Goal: Task Accomplishment & Management: Manage account settings

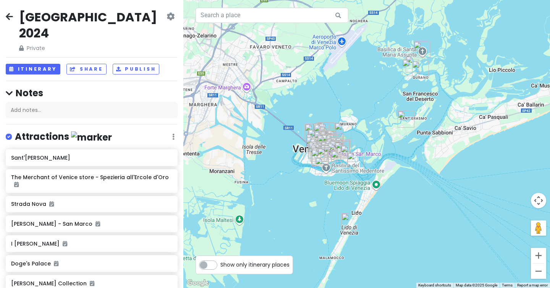
click at [6, 15] on icon at bounding box center [9, 16] width 7 height 6
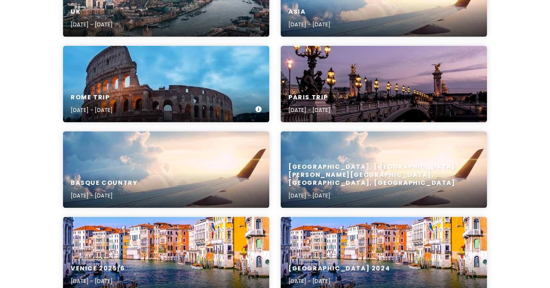
scroll to position [254, 0]
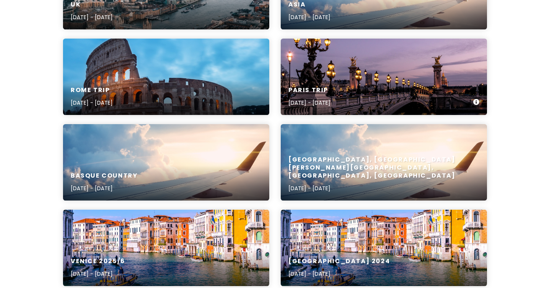
click at [337, 82] on div "Paris Trip [DATE] - [DATE]" at bounding box center [384, 97] width 206 height 36
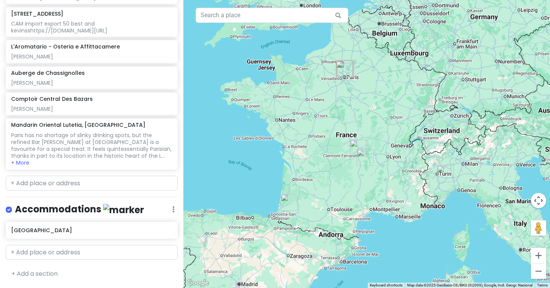
scroll to position [633, 0]
click at [125, 183] on input "text" at bounding box center [92, 183] width 172 height 15
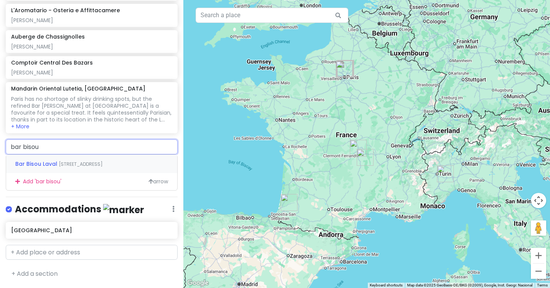
scroll to position [673, 0]
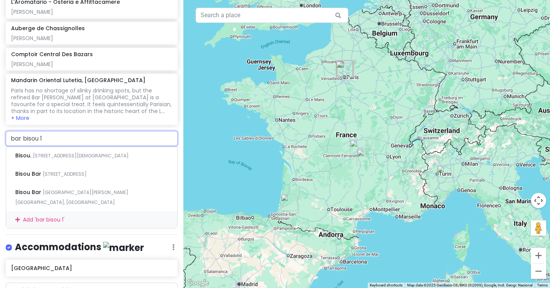
type input "bar bisou 15"
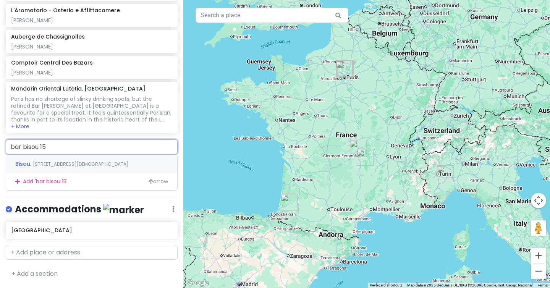
click at [85, 162] on span "[STREET_ADDRESS][DEMOGRAPHIC_DATA]" at bounding box center [81, 164] width 96 height 6
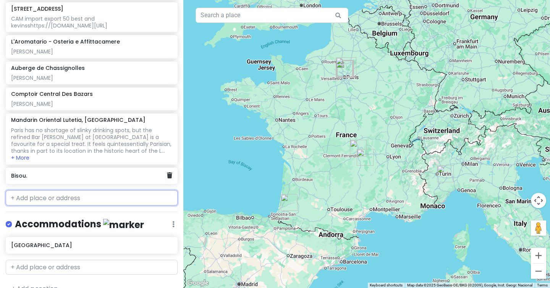
scroll to position [653, 0]
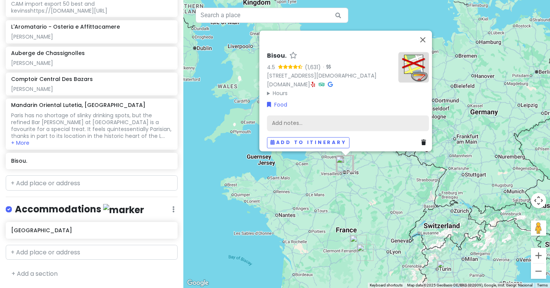
click at [291, 118] on div "Add notes..." at bounding box center [348, 123] width 162 height 16
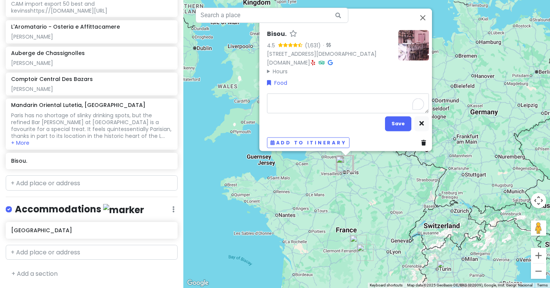
type textarea "x"
type textarea "r"
type textarea "x"
type textarea "ro"
type textarea "x"
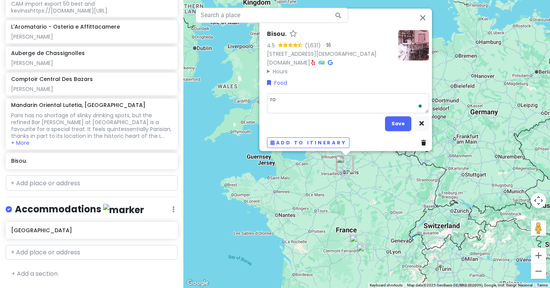
type textarea "roa"
type textarea "x"
type textarea "roam"
type textarea "x"
type textarea "roami"
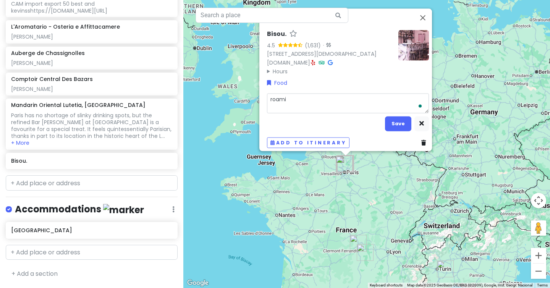
type textarea "x"
type textarea "roamin"
type textarea "x"
type textarea "roaming"
type textarea "x"
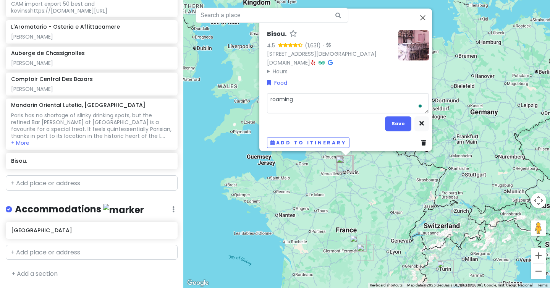
type textarea "roaming"
type textarea "x"
type textarea "roaming a"
type textarea "x"
type textarea "roaming an"
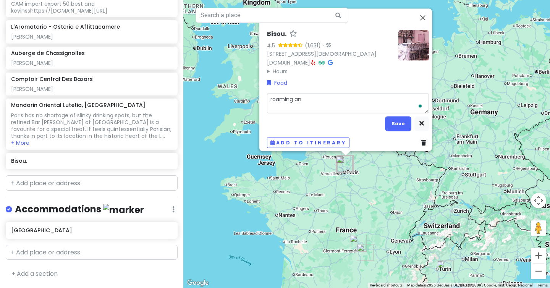
type textarea "x"
type textarea "roaming and"
type textarea "x"
type textarea "roaming and"
type textarea "x"
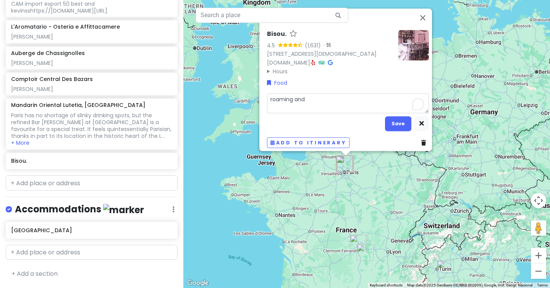
type textarea "roaming and b"
type textarea "x"
type textarea "roaming and bi"
type textarea "x"
type textarea "roaming and bil"
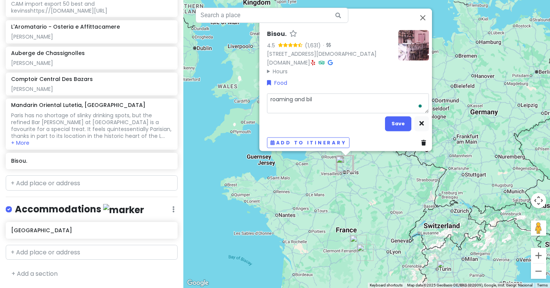
type textarea "x"
type textarea "roaming and bill"
type textarea "x"
type textarea "roaming and [PERSON_NAME]"
click at [391, 120] on button "Save" at bounding box center [398, 123] width 26 height 15
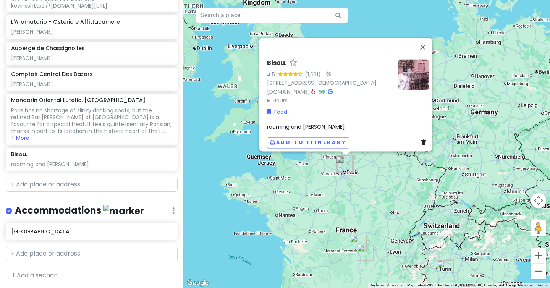
scroll to position [659, 0]
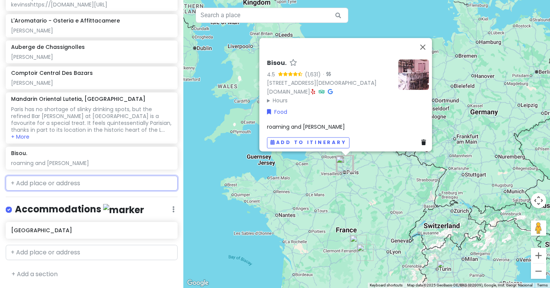
click at [27, 183] on input "text" at bounding box center [92, 183] width 172 height 15
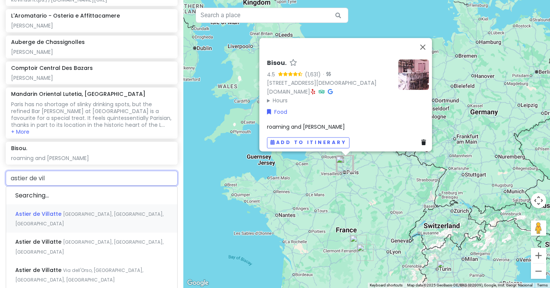
type input "astier de vill"
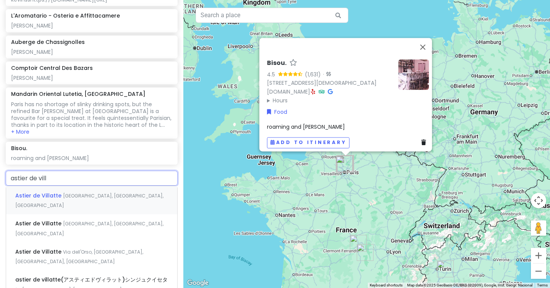
click at [67, 199] on span "[GEOGRAPHIC_DATA], [GEOGRAPHIC_DATA], [GEOGRAPHIC_DATA]" at bounding box center [89, 201] width 148 height 16
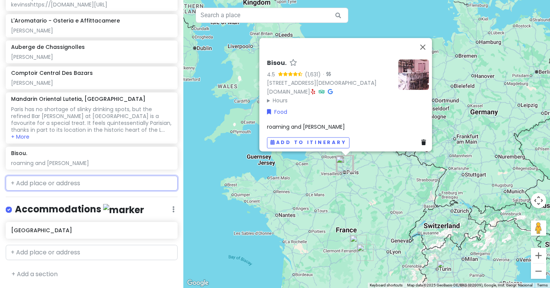
scroll to position [678, 0]
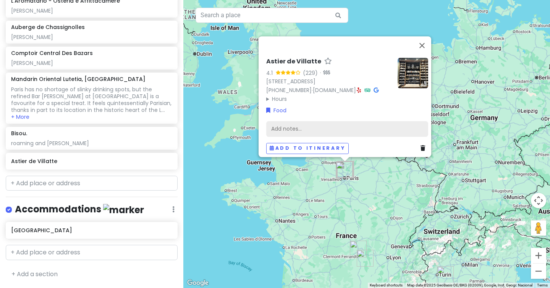
click at [287, 122] on div "Add notes..." at bounding box center [347, 129] width 162 height 16
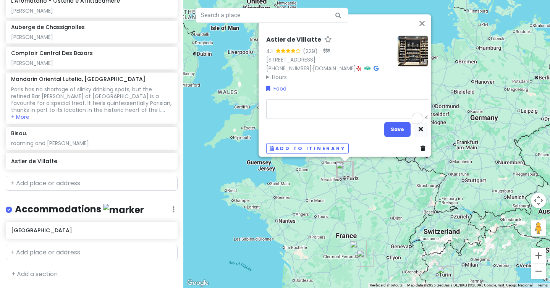
type textarea "x"
type textarea "r"
type textarea "x"
type textarea "ro"
type textarea "x"
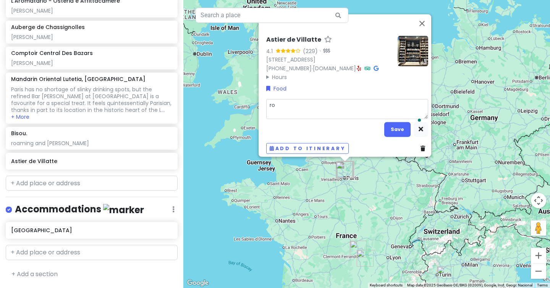
type textarea "roa"
type textarea "x"
type textarea "roam"
type textarea "x"
type textarea "roami"
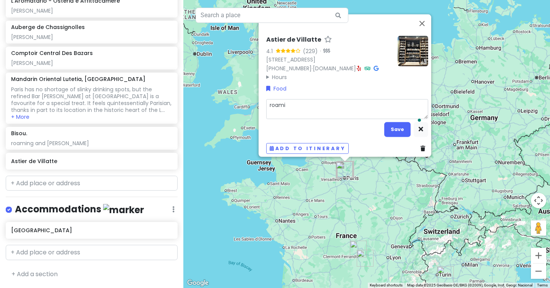
type textarea "x"
type textarea "roamin"
type textarea "x"
type textarea "roaming"
click at [394, 125] on button "Save" at bounding box center [397, 129] width 26 height 15
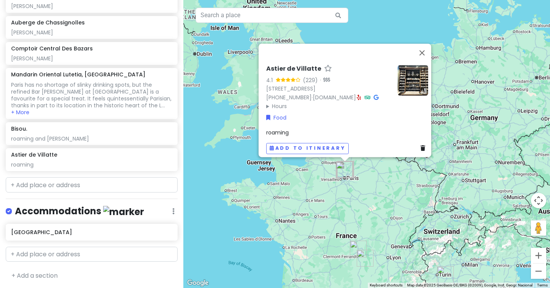
scroll to position [685, 0]
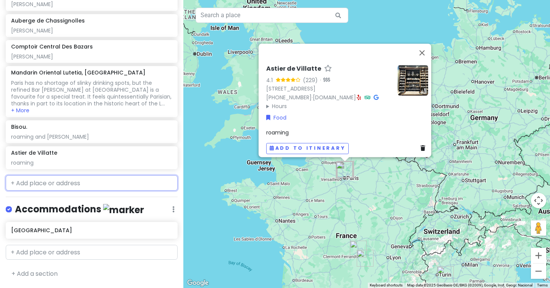
click at [53, 183] on input "text" at bounding box center [92, 182] width 172 height 15
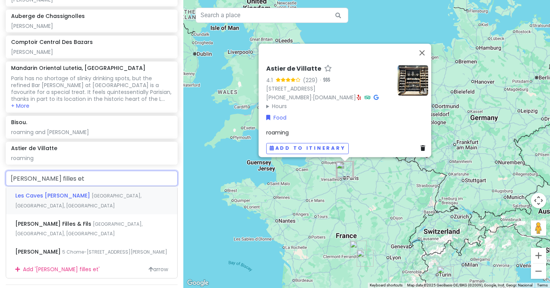
type input "[PERSON_NAME] filles et"
click at [47, 220] on span "[PERSON_NAME] Filles & Fils" at bounding box center [54, 224] width 78 height 8
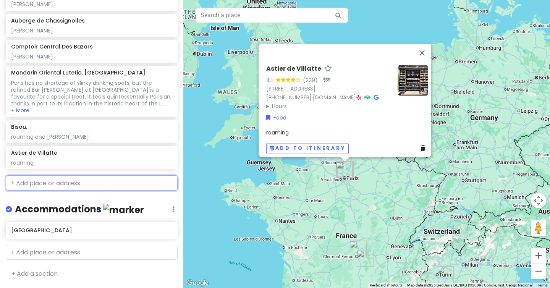
scroll to position [705, 0]
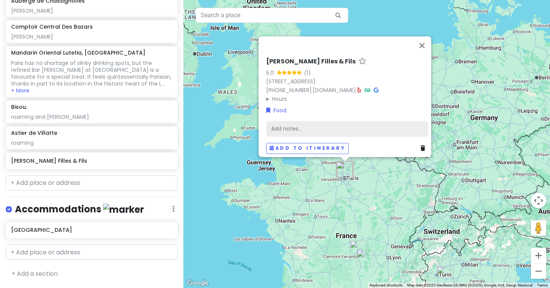
click at [277, 121] on div "Add notes..." at bounding box center [347, 129] width 162 height 16
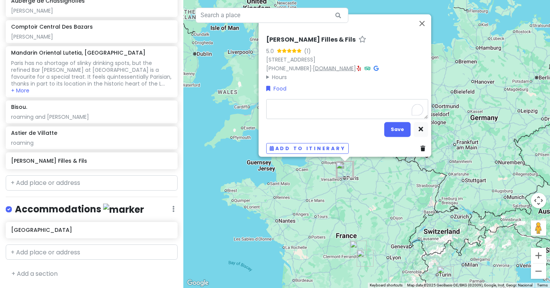
click at [339, 66] on div "[PERSON_NAME] Filles & Fils 5.0 (1) [STREET_ADDRESS] [PHONE_NUMBER] · [DOMAIN_N…" at bounding box center [347, 58] width 162 height 45
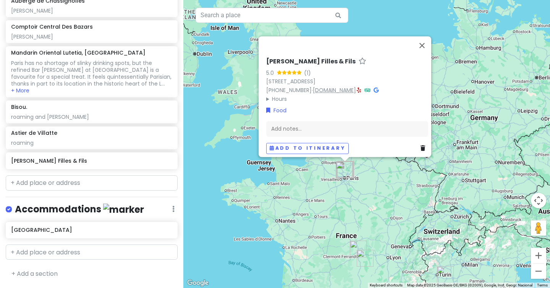
click at [336, 86] on link "[DOMAIN_NAME]" at bounding box center [334, 90] width 43 height 8
click at [279, 123] on div "Add notes..." at bounding box center [347, 129] width 162 height 16
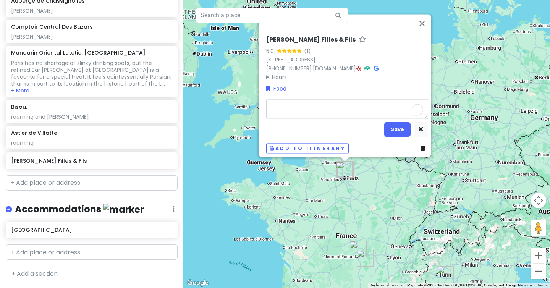
type textarea "x"
type textarea "r"
type textarea "x"
type textarea "ro"
type textarea "x"
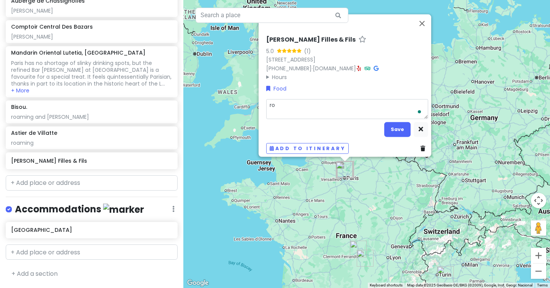
type textarea "roa"
type textarea "x"
type textarea "roam"
type textarea "x"
type textarea "roami"
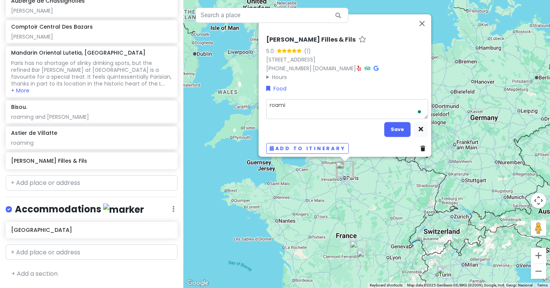
type textarea "x"
type textarea "roamin"
type textarea "x"
type textarea "roaming"
click at [398, 124] on button "Save" at bounding box center [397, 129] width 26 height 15
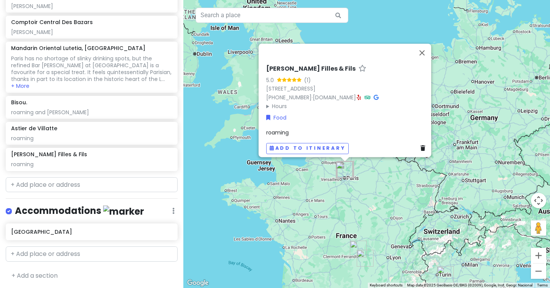
scroll to position [711, 0]
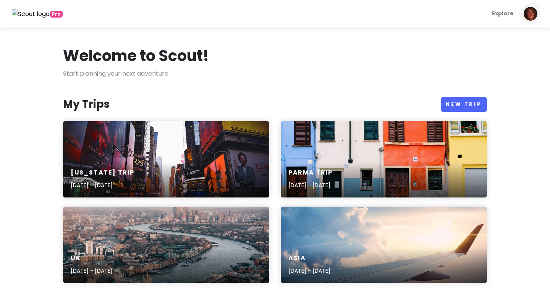
scroll to position [254, 0]
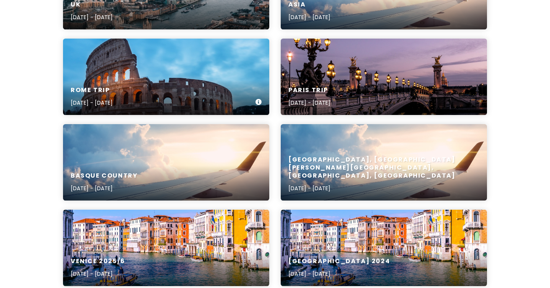
click at [188, 86] on div "Rome Trip [DATE] - [DATE]" at bounding box center [166, 97] width 206 height 36
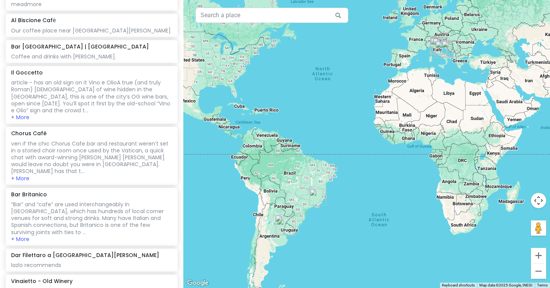
scroll to position [1400, 0]
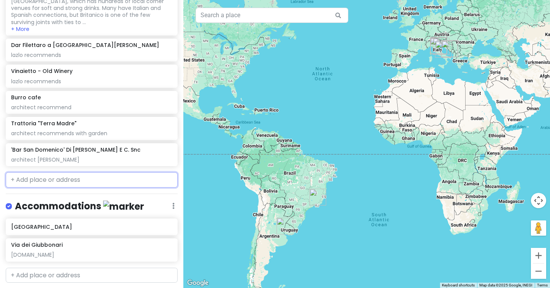
click at [40, 172] on input "text" at bounding box center [92, 179] width 172 height 15
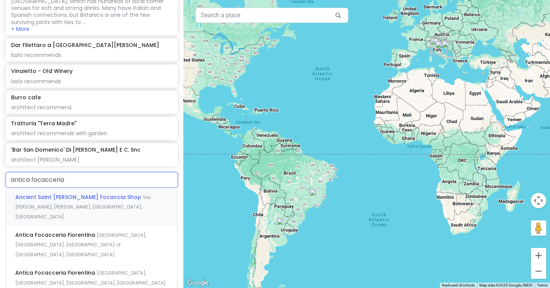
type input "antica focacceria S"
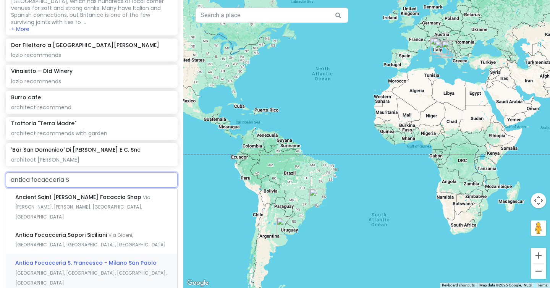
click at [34, 259] on span "Antica Focacceria S. Francesco - Milano San Paolo" at bounding box center [85, 263] width 141 height 8
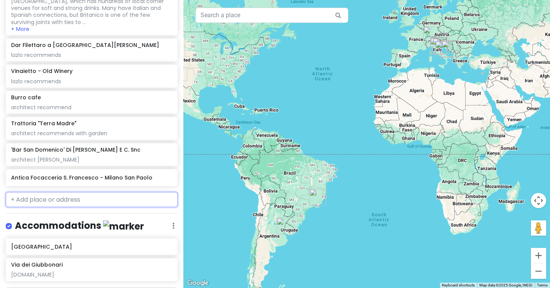
scroll to position [1420, 0]
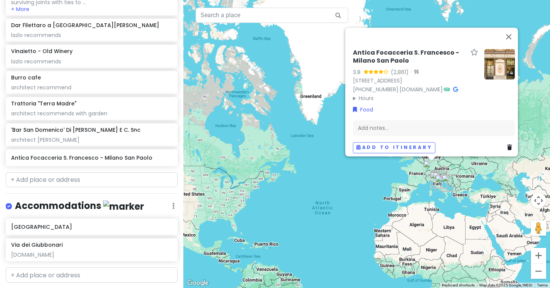
drag, startPoint x: 352, startPoint y: 46, endPoint x: 407, endPoint y: 50, distance: 55.2
click at [407, 50] on h6 "Antica Focacceria S. Francesco - Milano San Paolo" at bounding box center [410, 57] width 115 height 16
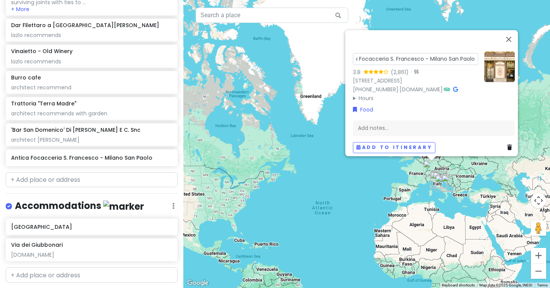
scroll to position [0, 0]
drag, startPoint x: 421, startPoint y: 54, endPoint x: 306, endPoint y: 45, distance: 115.8
click at [306, 45] on div "Antica Focacceria S. [PERSON_NAME] San Paolo 3.8 (2,861) · [STREET_ADDRESS][PER…" at bounding box center [366, 144] width 367 height 288
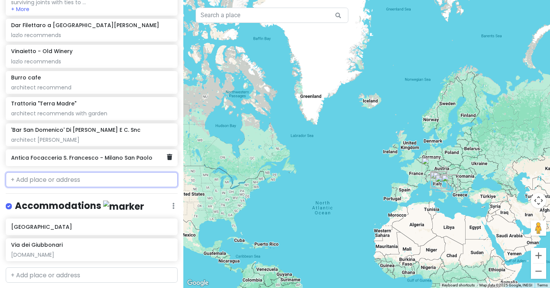
click at [28, 154] on h6 "Antica Focacceria S. Francesco - Milano San Paolo" at bounding box center [89, 157] width 156 height 7
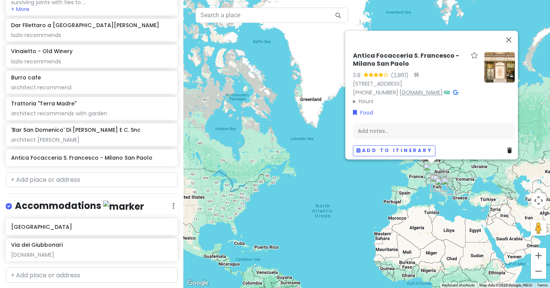
click at [408, 89] on link "[DOMAIN_NAME]" at bounding box center [421, 93] width 43 height 8
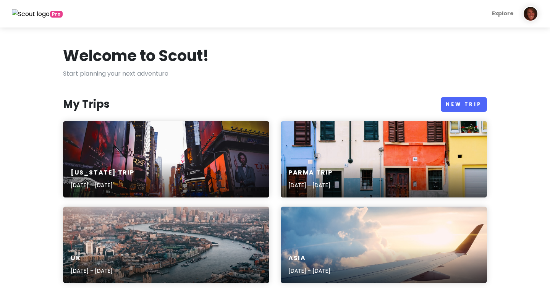
scroll to position [254, 0]
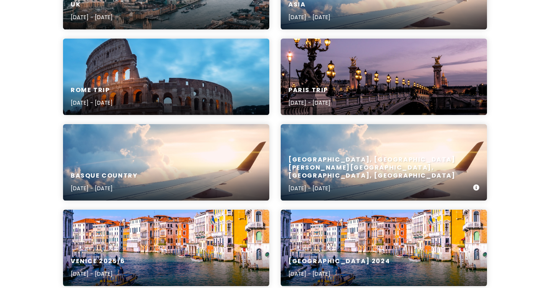
click at [367, 179] on h6 "[GEOGRAPHIC_DATA], [GEOGRAPHIC_DATA][PERSON_NAME][GEOGRAPHIC_DATA], [GEOGRAPHIC…" at bounding box center [381, 168] width 185 height 24
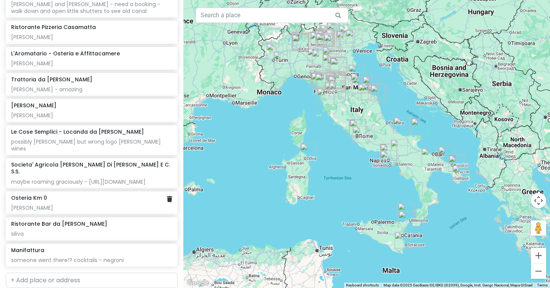
scroll to position [4338, 0]
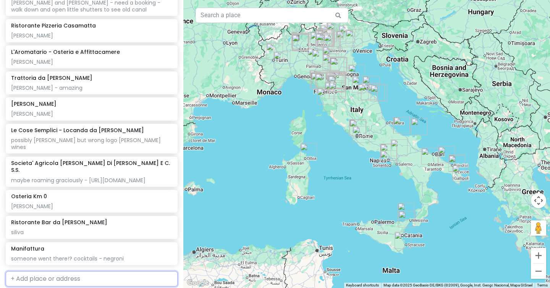
click at [34, 271] on input "text" at bounding box center [92, 278] width 172 height 15
type input "antica focacceria S"
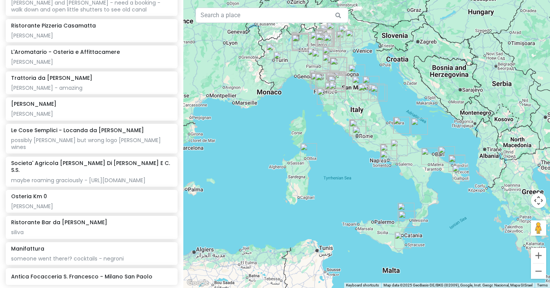
scroll to position [4358, 0]
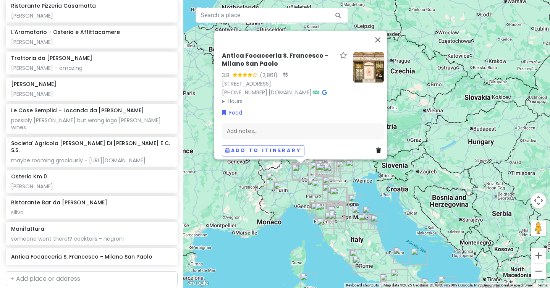
click at [370, 55] on img at bounding box center [368, 67] width 31 height 31
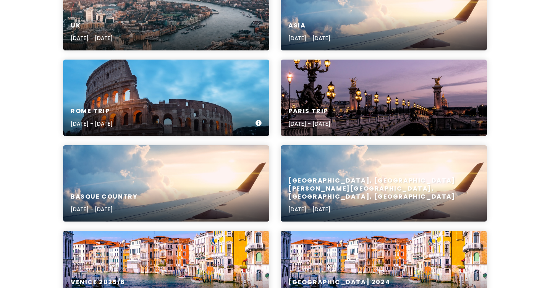
scroll to position [245, 0]
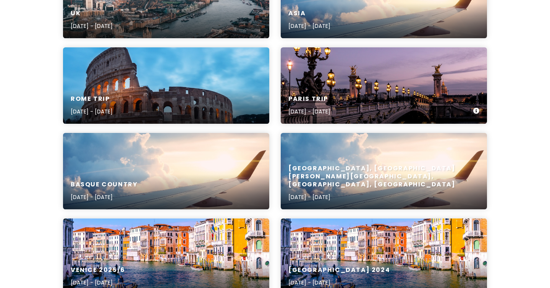
click at [362, 78] on div "Paris Trip [DATE] - [DATE]" at bounding box center [384, 85] width 206 height 76
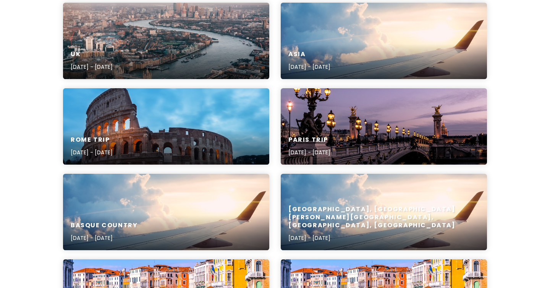
scroll to position [211, 0]
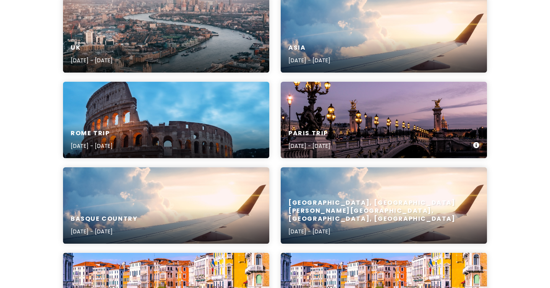
click at [361, 112] on div "Paris Trip [DATE] - [DATE]" at bounding box center [384, 120] width 206 height 76
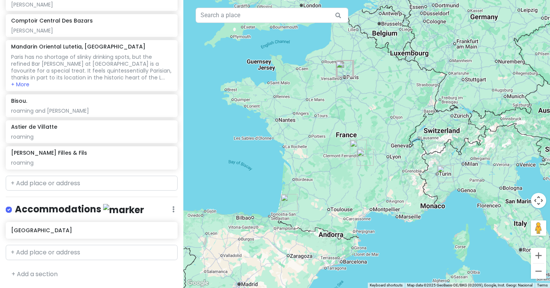
scroll to position [711, 0]
click at [70, 186] on input "text" at bounding box center [92, 183] width 172 height 15
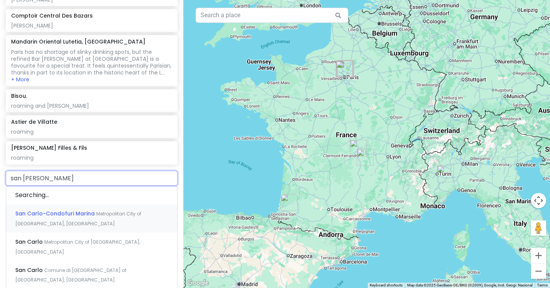
type input "san carlo coffe"
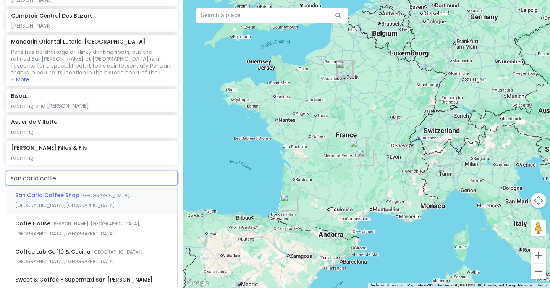
click at [62, 199] on span "San Carlo Coffee Shop" at bounding box center [48, 195] width 66 height 8
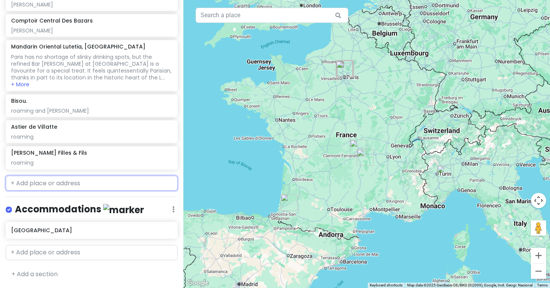
scroll to position [731, 0]
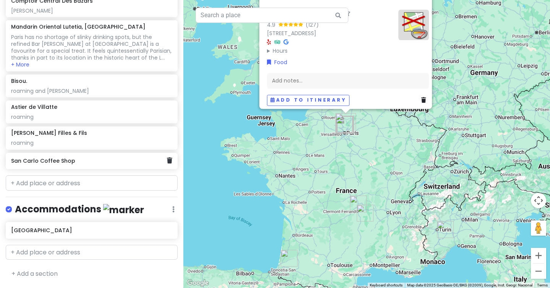
click at [72, 167] on div "San Carlo Coffee Shop" at bounding box center [89, 161] width 156 height 11
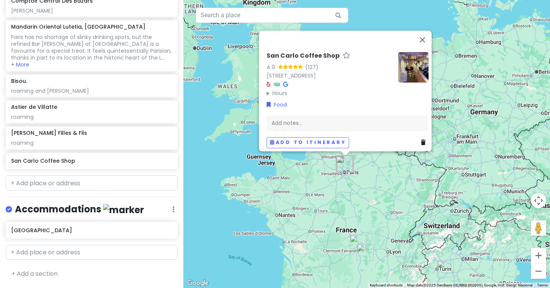
click at [410, 63] on img at bounding box center [413, 67] width 31 height 31
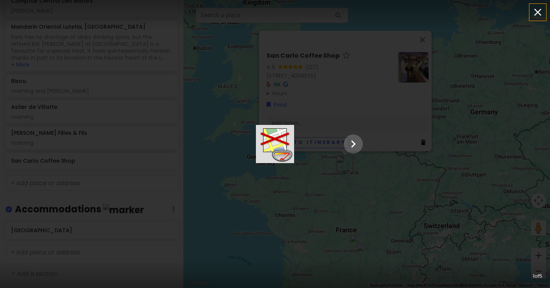
click at [540, 12] on icon "button" at bounding box center [538, 12] width 12 height 12
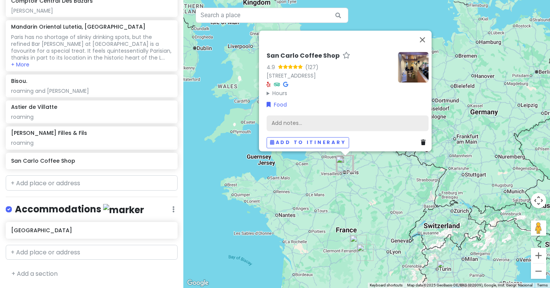
click at [310, 116] on div "Add notes..." at bounding box center [348, 123] width 162 height 16
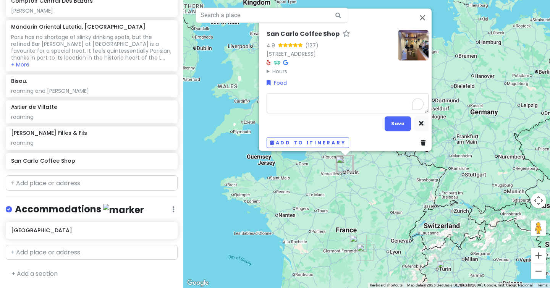
type textarea "x"
type textarea "r"
type textarea "x"
type textarea "ro"
type textarea "x"
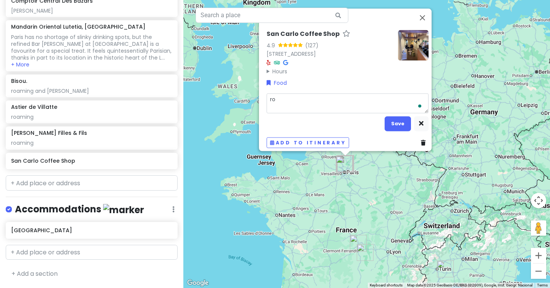
type textarea "roa"
type textarea "x"
type textarea "roam"
type textarea "x"
type textarea "roami"
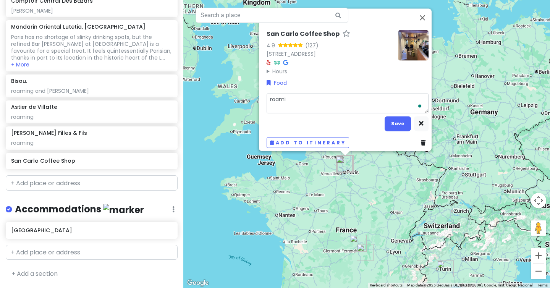
type textarea "x"
type textarea "roamin"
type textarea "x"
type textarea "roaming"
click at [392, 122] on button "Save" at bounding box center [398, 123] width 26 height 15
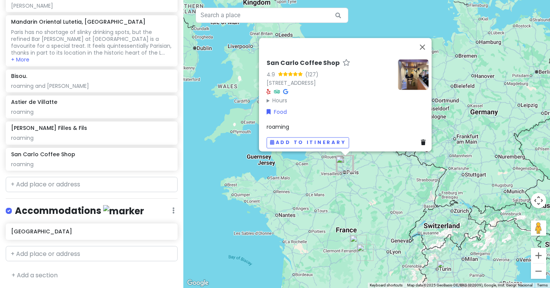
scroll to position [737, 0]
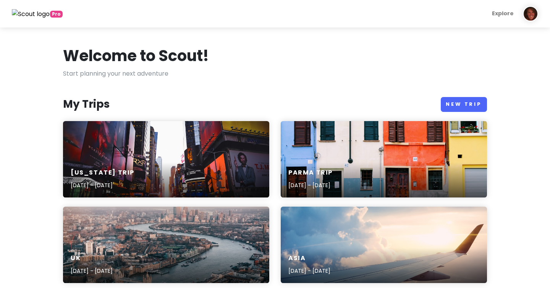
scroll to position [211, 0]
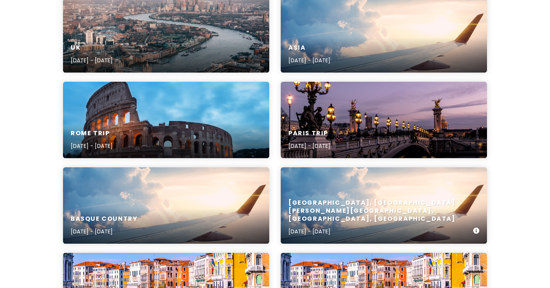
click at [343, 229] on p "[DATE] - [DATE]" at bounding box center [381, 231] width 185 height 8
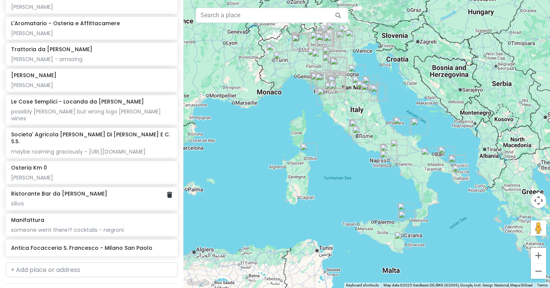
scroll to position [4399, 0]
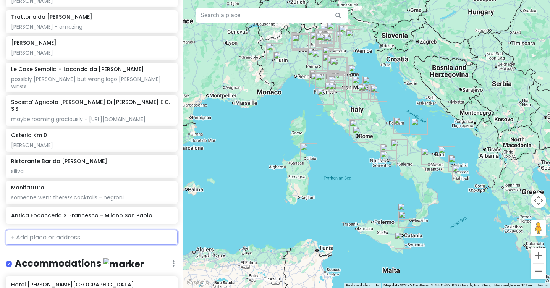
click at [40, 230] on input "text" at bounding box center [92, 237] width 172 height 15
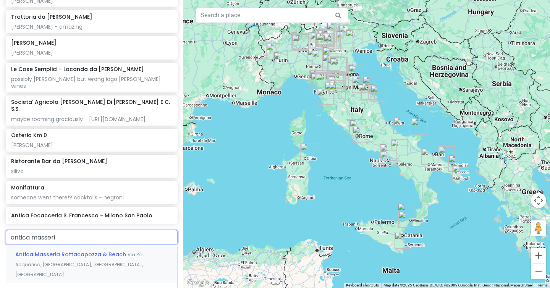
type input "antica masseria"
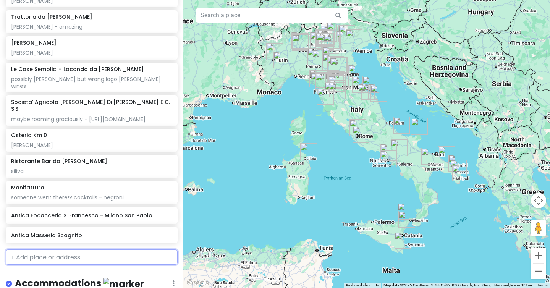
scroll to position [4419, 0]
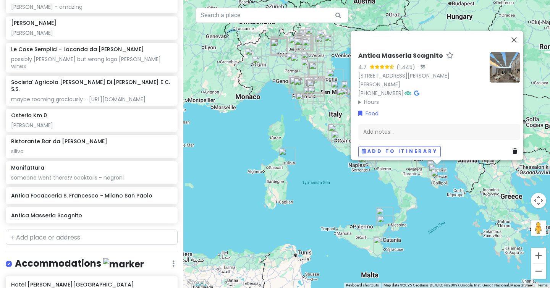
click at [501, 63] on img at bounding box center [505, 67] width 31 height 31
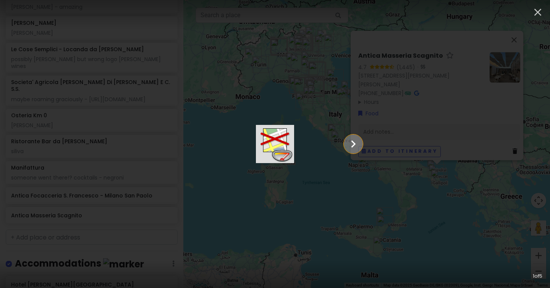
click at [361, 142] on icon "Show slide 2 of 5" at bounding box center [353, 144] width 15 height 18
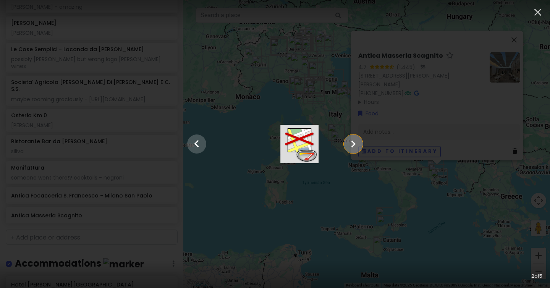
click at [361, 142] on icon "Show slide 3 of 5" at bounding box center [353, 144] width 15 height 18
click at [361, 142] on icon "Show slide 4 of 5" at bounding box center [353, 144] width 15 height 18
click at [361, 142] on icon "Show slide 5 of 5" at bounding box center [353, 144] width 15 height 18
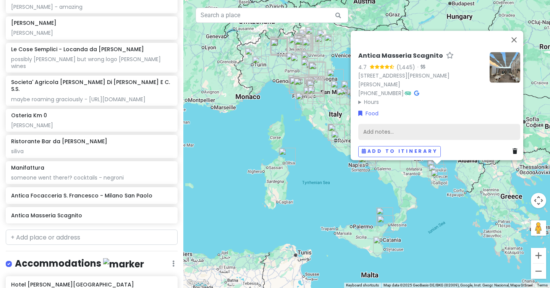
click at [381, 128] on div "Add notes..." at bounding box center [439, 132] width 162 height 16
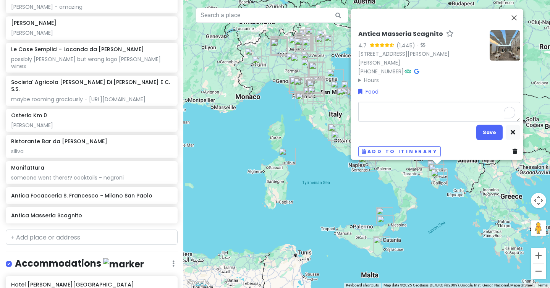
type textarea "x"
type textarea "s"
type textarea "x"
type textarea "so"
type textarea "x"
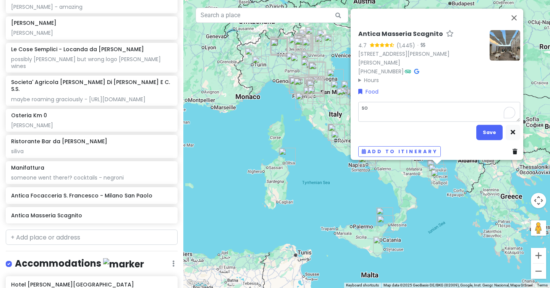
type textarea "som"
type textarea "x"
type textarea "some"
type textarea "x"
type textarea "someo"
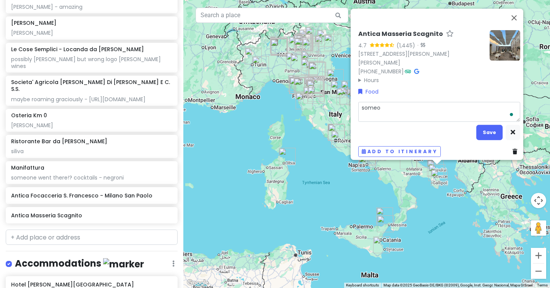
type textarea "x"
type textarea "someon"
type textarea "x"
type textarea "someone"
type textarea "x"
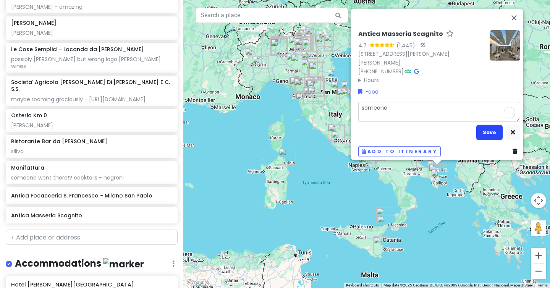
type textarea "someone"
click at [490, 128] on button "Save" at bounding box center [490, 132] width 26 height 15
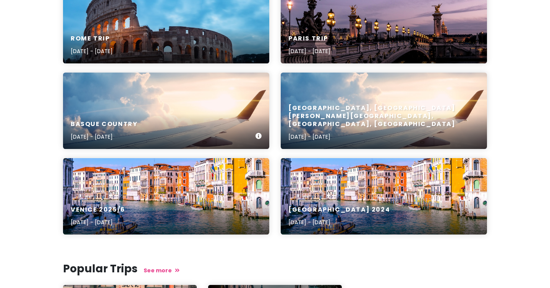
scroll to position [307, 0]
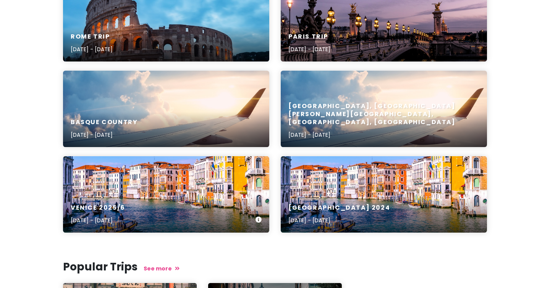
click at [205, 191] on div "Venice 2025/6 Jun 16, 2024 - Jun 26, 2024" at bounding box center [166, 194] width 206 height 76
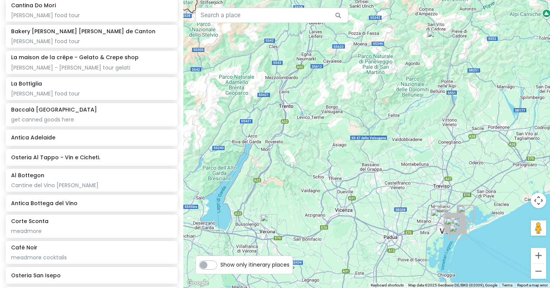
scroll to position [2643, 0]
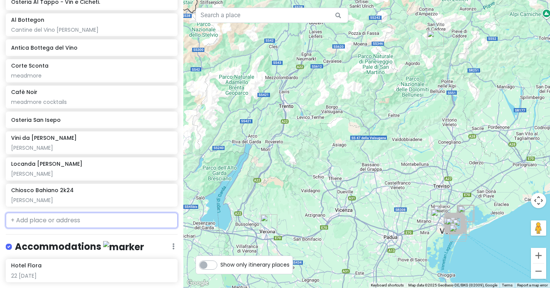
click at [92, 213] on input "text" at bounding box center [92, 220] width 172 height 15
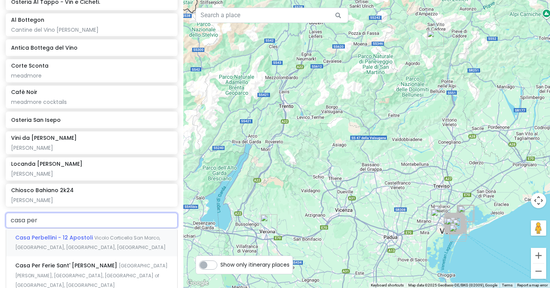
type input "casa perb"
click at [104, 229] on div "Casa Perbellini - 12 Apostoli Vicolo Corticella San Marco, Verona, VR, Italy" at bounding box center [91, 243] width 171 height 28
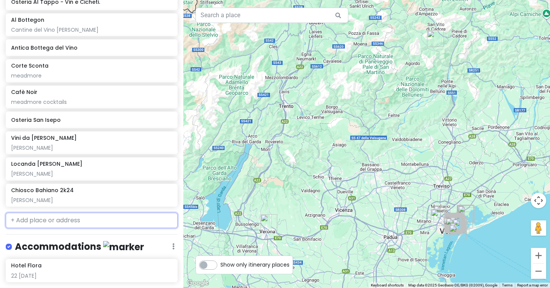
scroll to position [2663, 0]
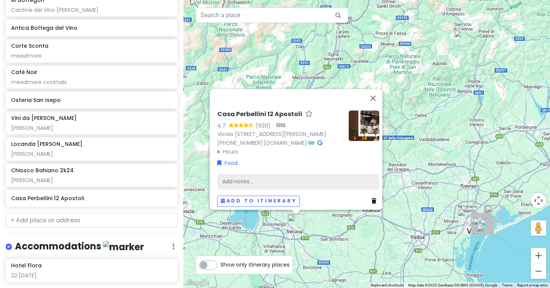
click at [237, 177] on div "Add notes..." at bounding box center [298, 182] width 162 height 16
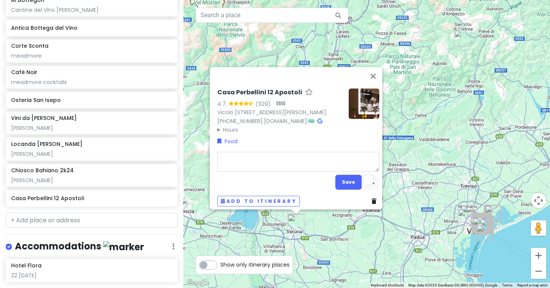
type textarea "x"
type textarea "s"
type textarea "x"
type textarea "si"
type textarea "x"
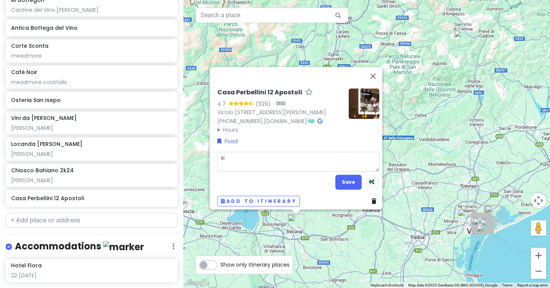
type textarea "sil"
type textarea "x"
type textarea "silv"
type textarea "x"
type textarea "silvi"
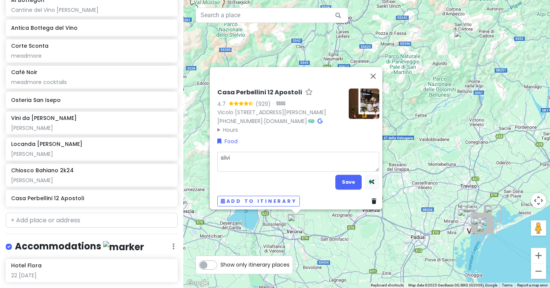
type textarea "x"
type textarea "[PERSON_NAME]"
click at [346, 179] on button "Save" at bounding box center [349, 182] width 26 height 15
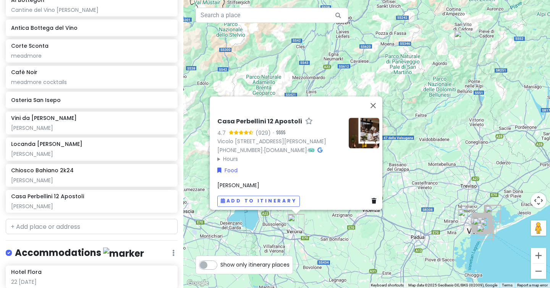
scroll to position [2669, 0]
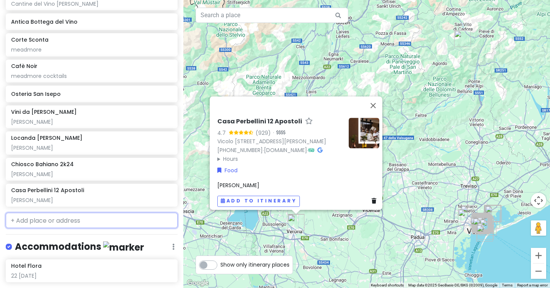
click at [51, 213] on input "text" at bounding box center [92, 220] width 172 height 15
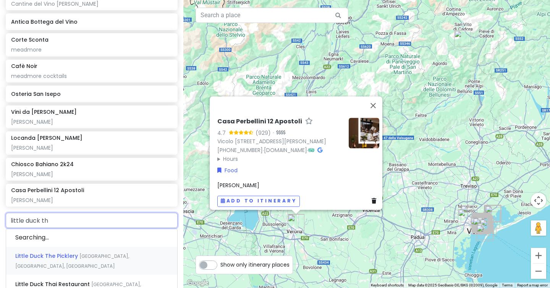
type input "little duck the"
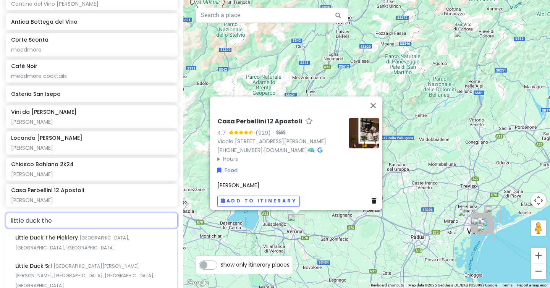
drag, startPoint x: 79, startPoint y: 178, endPoint x: 4, endPoint y: 178, distance: 75.3
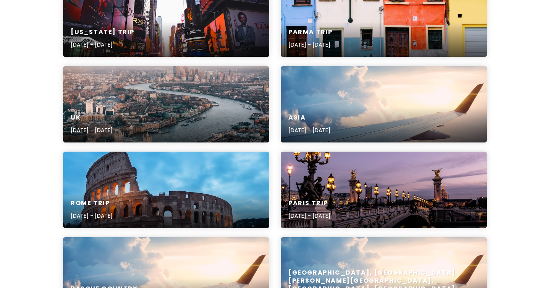
scroll to position [133, 0]
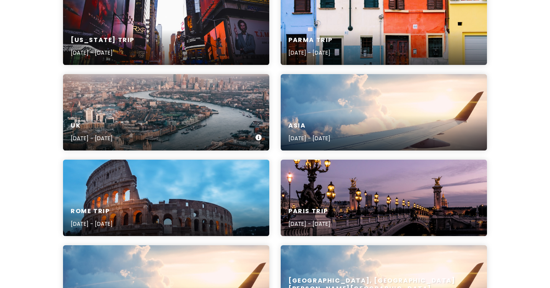
click at [174, 94] on div "UK Jun 26, 2025 - Jul 11, 2025" at bounding box center [166, 112] width 206 height 76
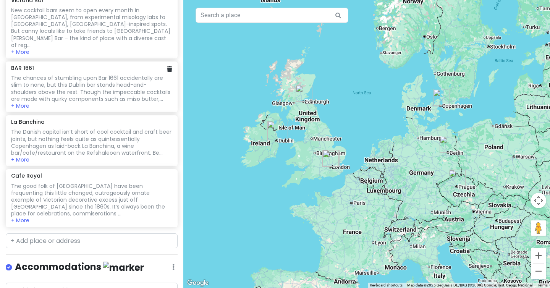
scroll to position [483, 0]
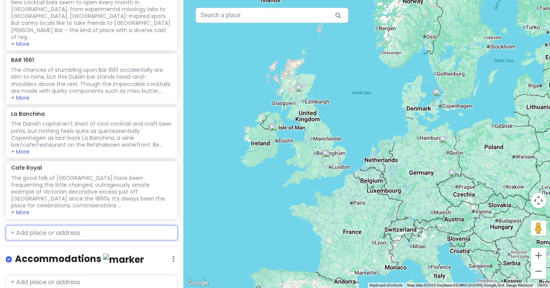
click at [88, 225] on input "text" at bounding box center [92, 232] width 172 height 15
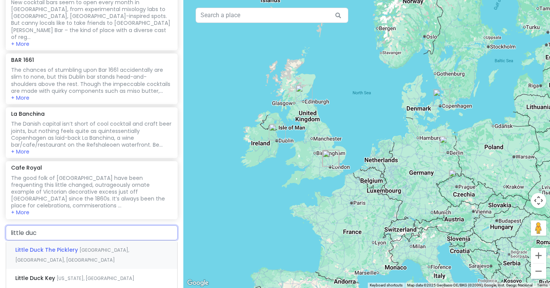
type input "little duck"
click at [96, 247] on span "Dalston Lane, London, UK" at bounding box center [72, 255] width 114 height 16
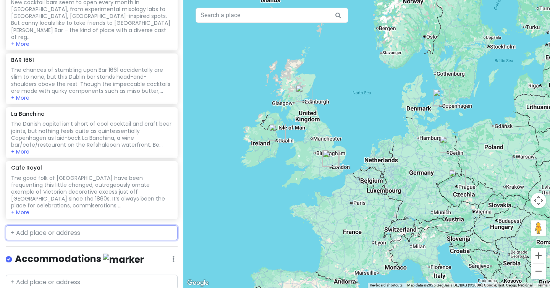
scroll to position [502, 0]
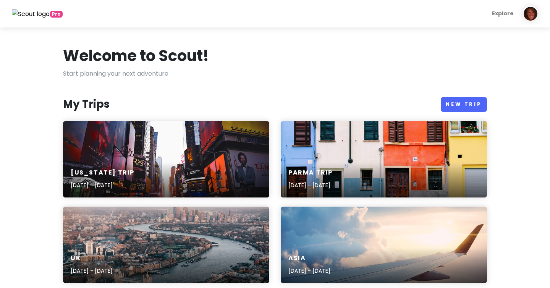
scroll to position [133, 0]
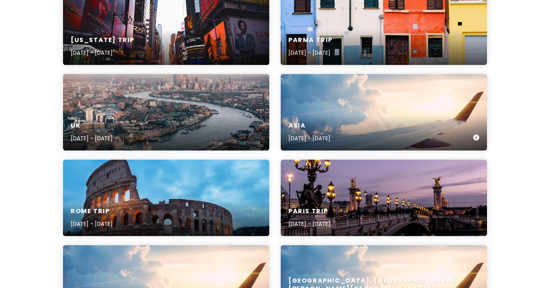
click at [386, 104] on div "Asia Jun 6, 2025 - Jul 19, 2025" at bounding box center [384, 112] width 206 height 76
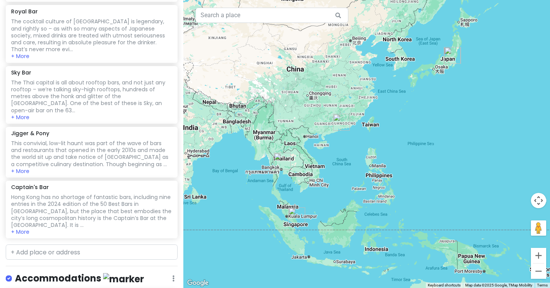
scroll to position [303, 0]
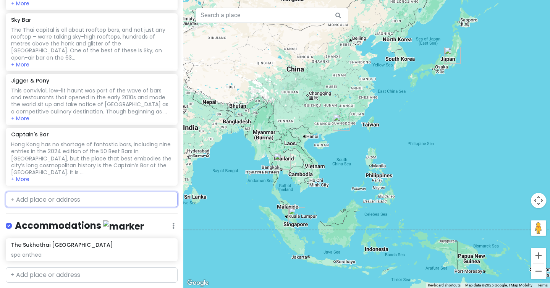
click at [94, 192] on input "text" at bounding box center [92, 199] width 172 height 15
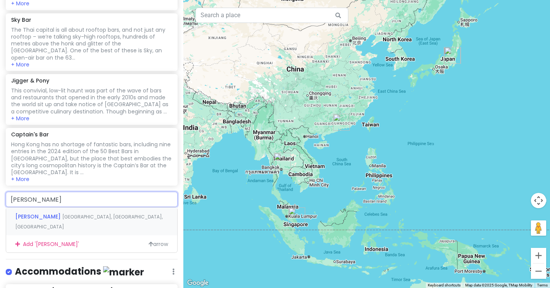
type input "sushi kaneyoshi"
drag, startPoint x: 71, startPoint y: 179, endPoint x: 10, endPoint y: 177, distance: 61.6
click at [10, 192] on input "sushi kaneyoshi" at bounding box center [92, 199] width 172 height 15
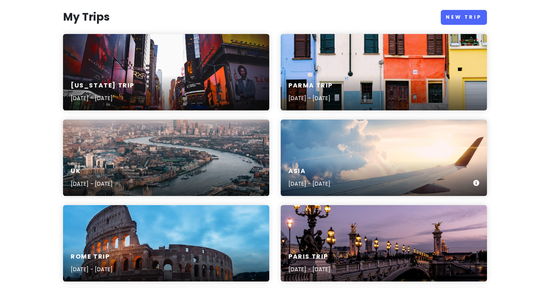
scroll to position [87, 0]
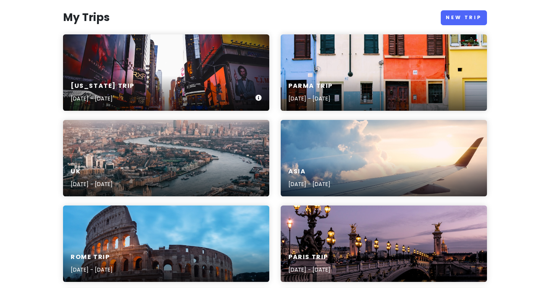
click at [200, 95] on div "New York Trip Apr 1, 2026 - Apr 30, 2026" at bounding box center [166, 93] width 206 height 36
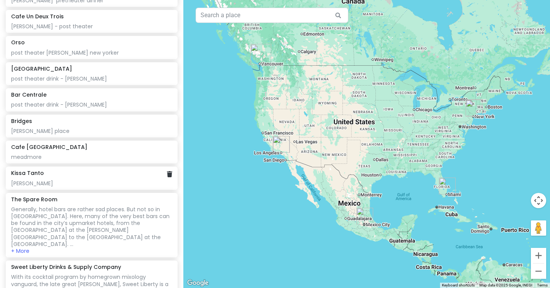
scroll to position [412, 0]
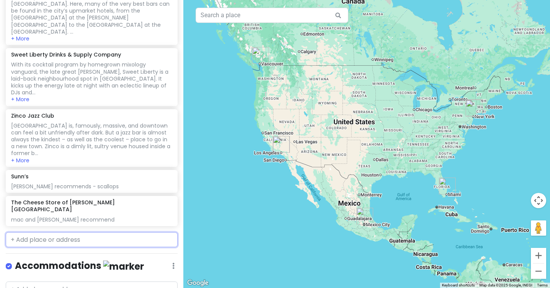
click at [95, 232] on input "text" at bounding box center [92, 239] width 172 height 15
paste input "sushi kaneyoshi"
type input "sushi kaneyoshi"
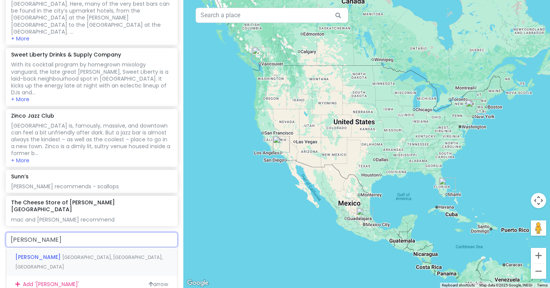
click at [108, 254] on span "1st Street, Los Angeles, CA, USA" at bounding box center [88, 262] width 147 height 16
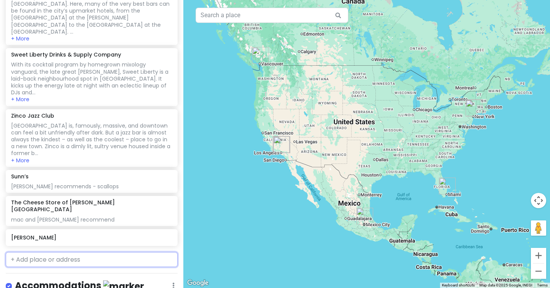
scroll to position [431, 0]
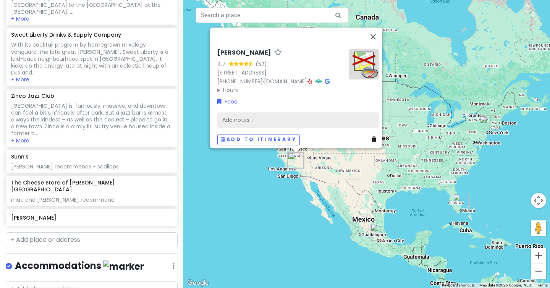
click at [249, 114] on div "Add notes..." at bounding box center [298, 120] width 162 height 16
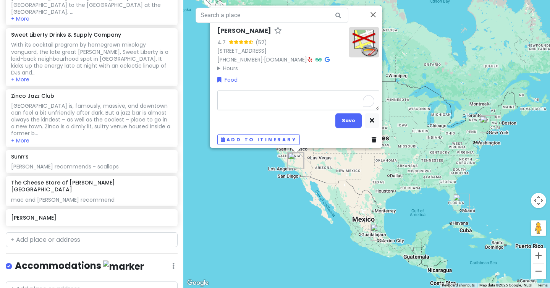
type textarea "x"
type textarea "m"
type textarea "x"
type textarea "ma"
type textarea "x"
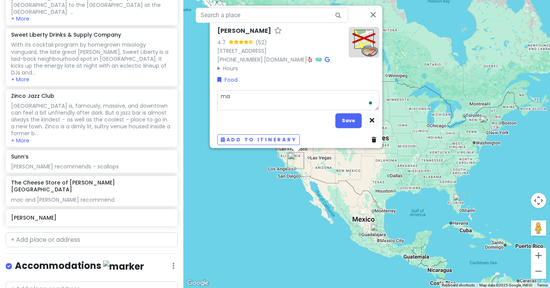
type textarea "mac"
type textarea "x"
type textarea "mac"
type textarea "x"
type textarea "mac f"
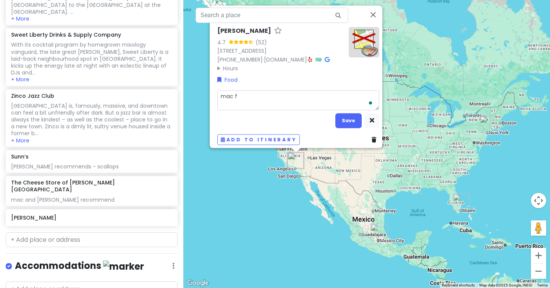
type textarea "x"
type textarea "mac fo"
type textarea "x"
type textarea "mac for"
type textarea "x"
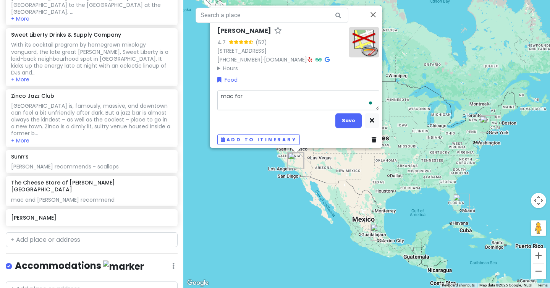
type textarea "mac forb"
type textarea "x"
type textarea "mac forbe"
type textarea "x"
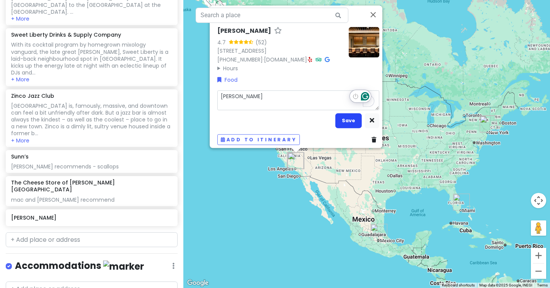
type textarea "mac forbes"
click at [349, 113] on button "Save" at bounding box center [349, 120] width 26 height 15
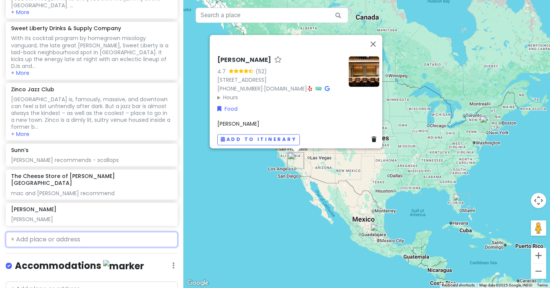
click at [86, 232] on input "text" at bounding box center [92, 239] width 172 height 15
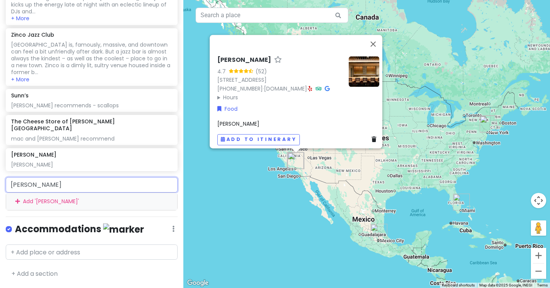
scroll to position [456, 0]
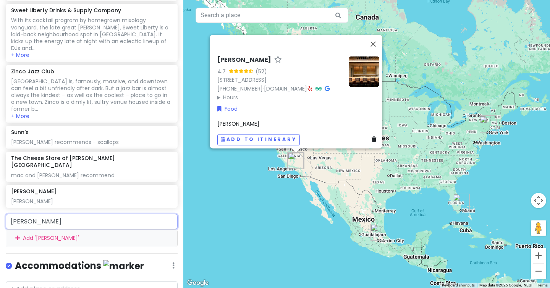
drag, startPoint x: 74, startPoint y: 185, endPoint x: 1, endPoint y: 185, distance: 73.0
click at [1, 214] on div "sushi yamamoto Add ' sushi yamamoto '" at bounding box center [91, 230] width 183 height 33
paste input "SUSHI YAMAMOTO 鮨　やまもと"
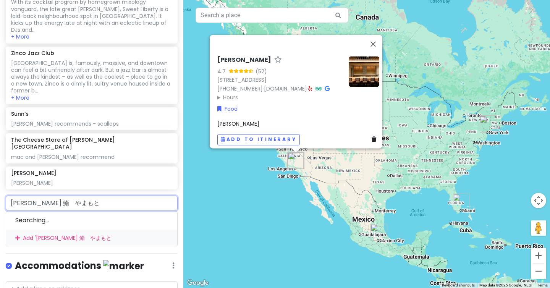
scroll to position [543, 0]
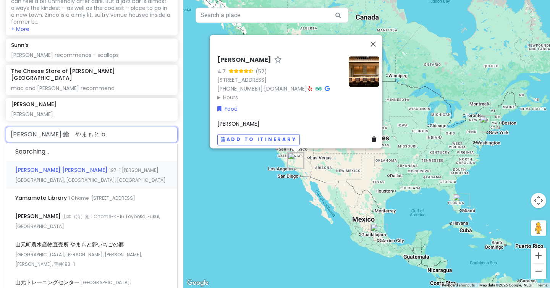
type input "SUSHI YAMAMOTO 鮨　やまもと be"
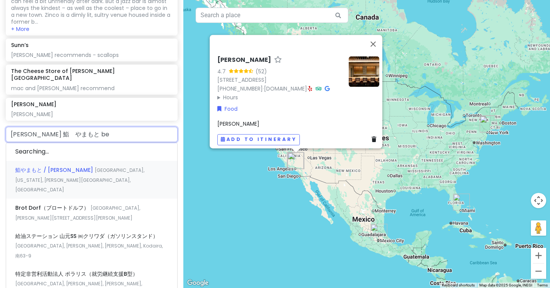
scroll to position [540, 0]
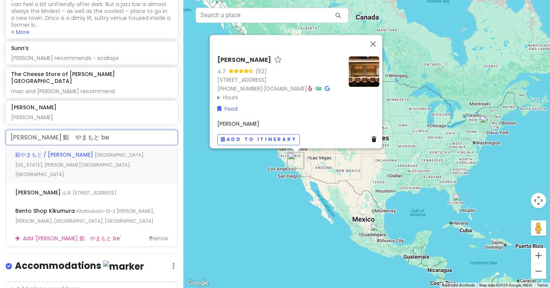
click at [93, 146] on div "鮨やまもと / Sushi Yamamoto United States, California, Beverly Hills, North Rodeo Dr…" at bounding box center [91, 165] width 171 height 38
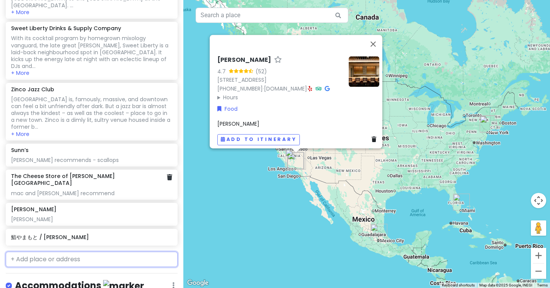
scroll to position [458, 0]
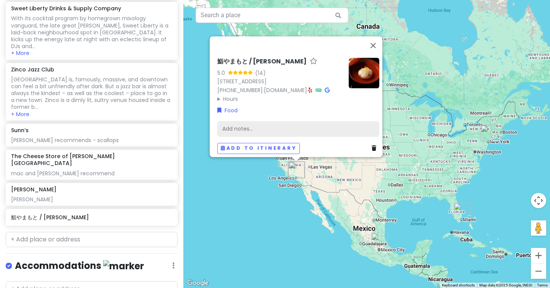
click at [237, 121] on div "Add notes..." at bounding box center [298, 129] width 162 height 16
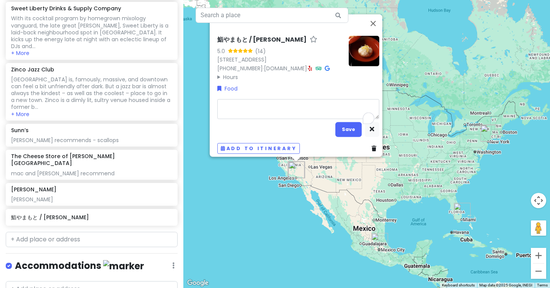
type textarea "x"
type textarea "m"
type textarea "x"
type textarea "ma"
type textarea "x"
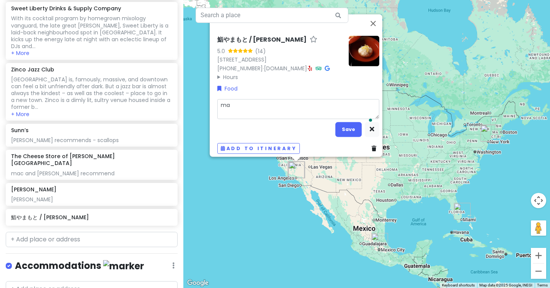
type textarea "mac"
type textarea "x"
type textarea "mac"
type textarea "x"
type textarea "mac f"
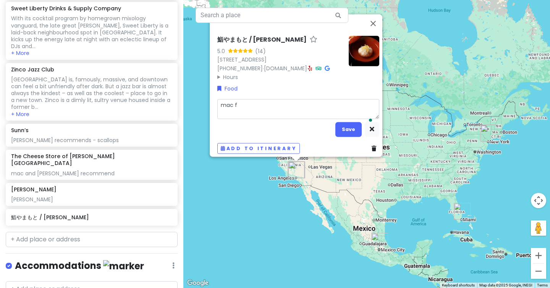
type textarea "x"
type textarea "mac fo"
type textarea "x"
type textarea "mac for"
type textarea "x"
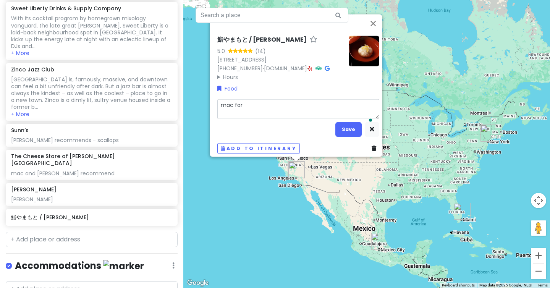
type textarea "mac forb"
type textarea "x"
type textarea "mac forbe"
type textarea "x"
type textarea "mac forbes"
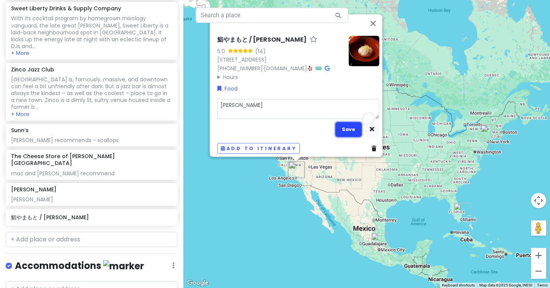
click at [349, 129] on button "Save" at bounding box center [349, 129] width 26 height 15
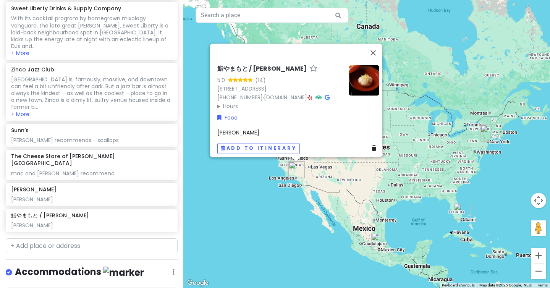
scroll to position [464, 0]
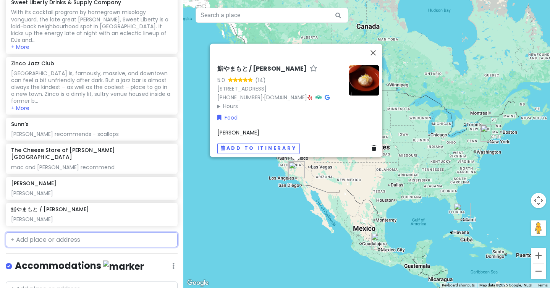
click at [77, 232] on input "text" at bounding box center [92, 239] width 172 height 15
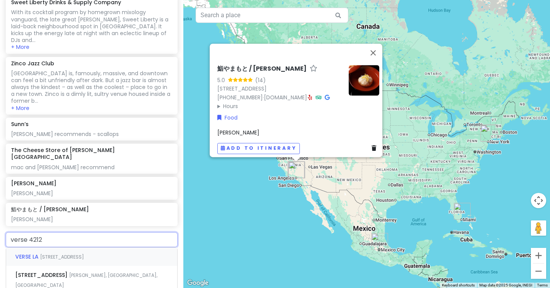
type input "verse 4212 l"
click at [84, 254] on span "4212 Lankershim Boulevard, Toluca Lake, CA, USA" at bounding box center [62, 257] width 44 height 6
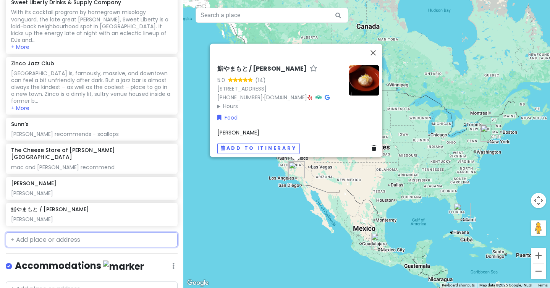
scroll to position [484, 0]
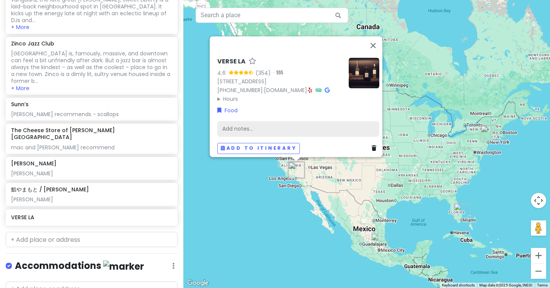
click at [296, 129] on div "Add notes..." at bounding box center [298, 129] width 162 height 16
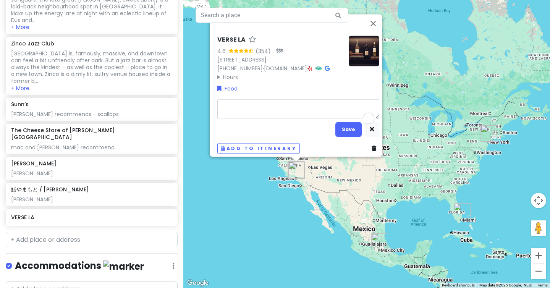
type textarea "x"
type textarea "m"
type textarea "x"
type textarea "ma"
type textarea "x"
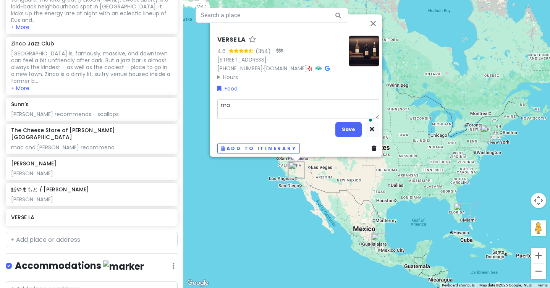
type textarea "mac"
type textarea "x"
type textarea "mac"
type textarea "x"
type textarea "mac f"
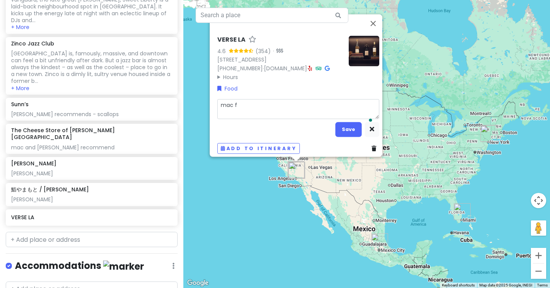
type textarea "x"
type textarea "mac fo"
type textarea "x"
type textarea "mac for"
type textarea "x"
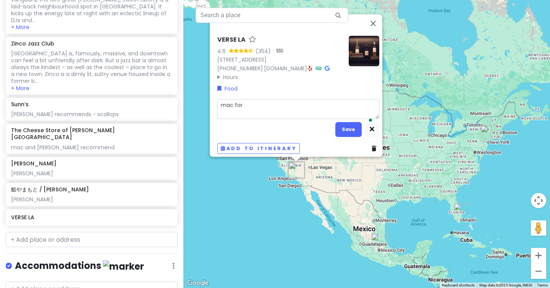
type textarea "mac forb"
type textarea "x"
type textarea "mac forbe"
type textarea "x"
type textarea "mac forbes"
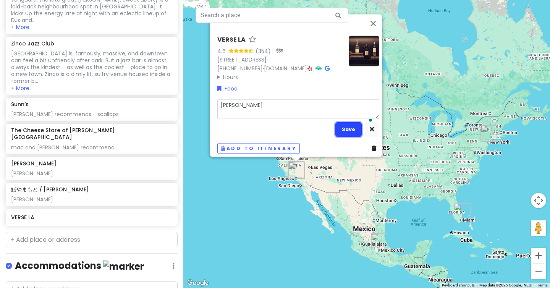
click at [344, 127] on button "Save" at bounding box center [349, 129] width 26 height 15
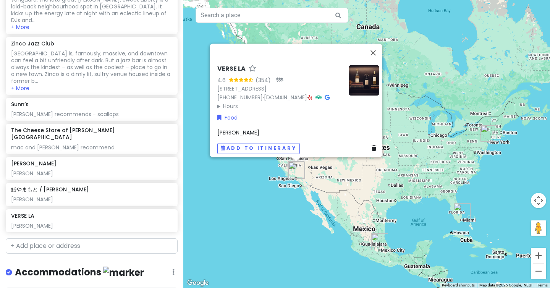
scroll to position [490, 0]
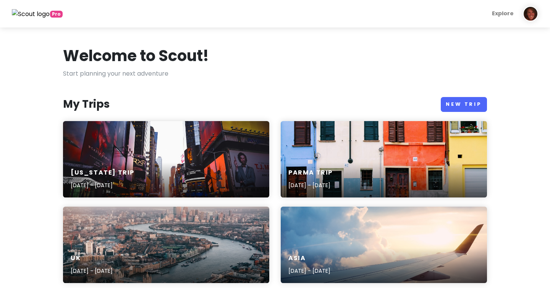
scroll to position [87, 0]
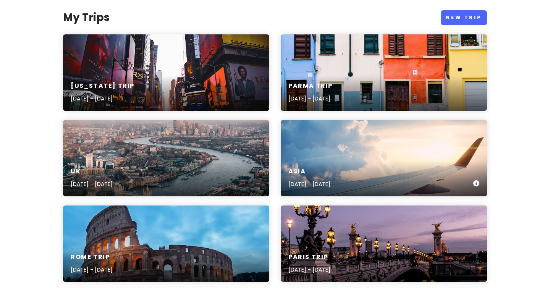
click at [305, 179] on div "Asia Jun 6, 2025 - Jul 19, 2025" at bounding box center [310, 178] width 42 height 21
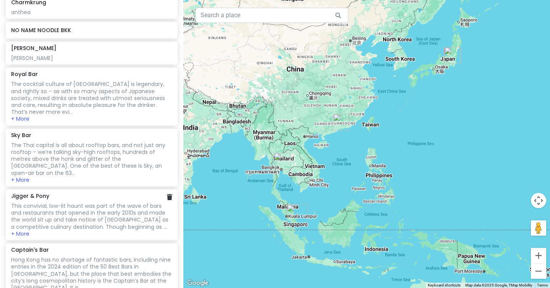
scroll to position [303, 0]
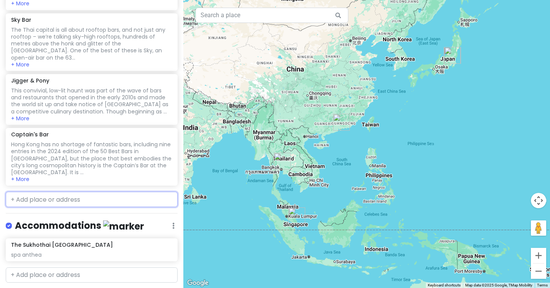
click at [78, 192] on input "text" at bounding box center [92, 199] width 172 height 15
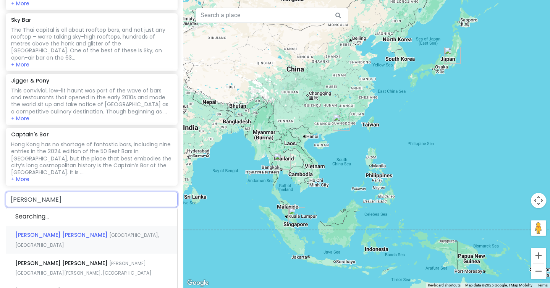
type input "lin heung te"
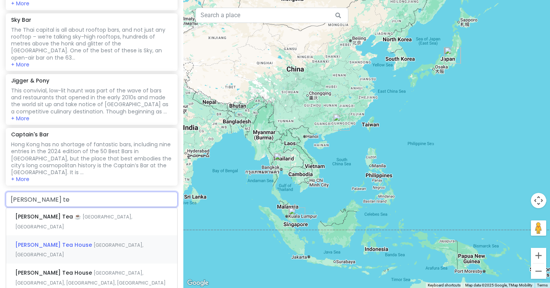
click at [83, 242] on span "Wellington Street, Central, Hong Kong" at bounding box center [79, 250] width 128 height 16
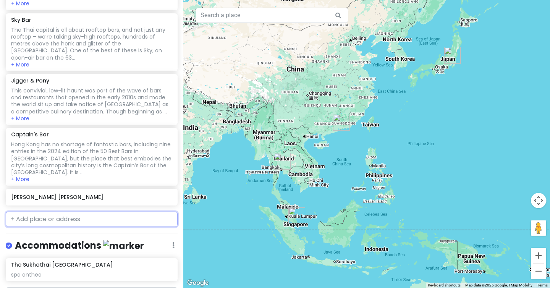
scroll to position [322, 0]
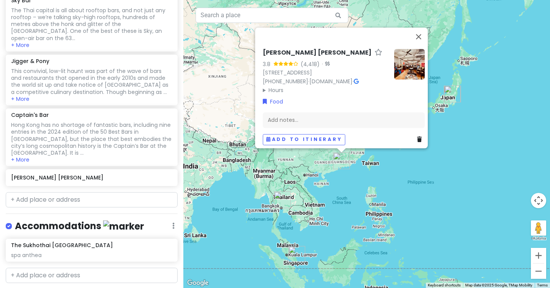
click at [407, 68] on img at bounding box center [409, 64] width 31 height 31
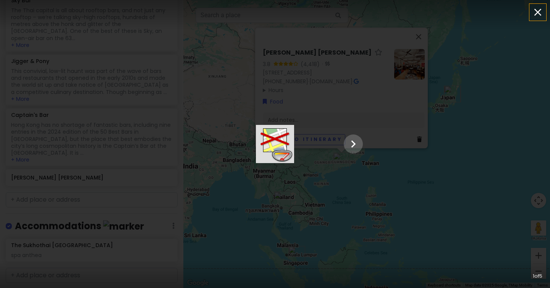
click at [538, 14] on icon "button" at bounding box center [538, 12] width 12 height 12
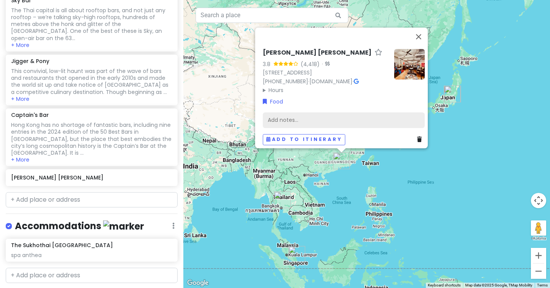
click at [332, 115] on div "Add notes..." at bounding box center [344, 120] width 162 height 16
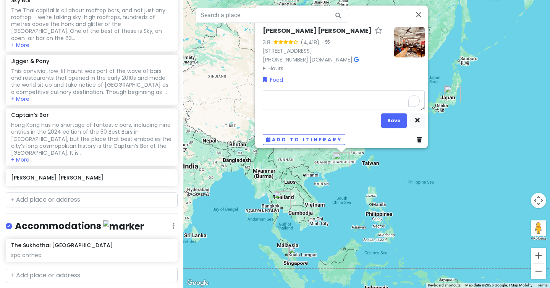
type textarea "x"
type textarea "r"
type textarea "x"
type textarea "ro"
type textarea "x"
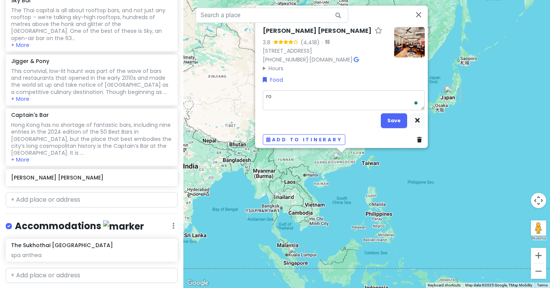
type textarea "rob"
type textarea "x"
type textarea "rob"
type textarea "x"
type textarea "rob u"
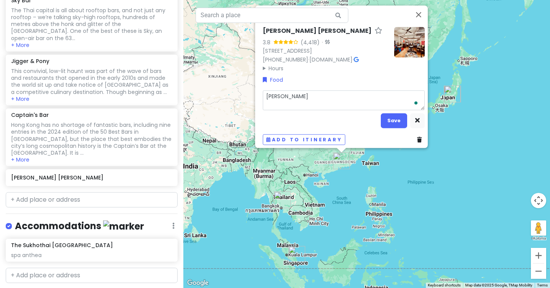
type textarea "x"
type textarea "rob uk"
type textarea "x"
type textarea "rob uk"
type textarea "x"
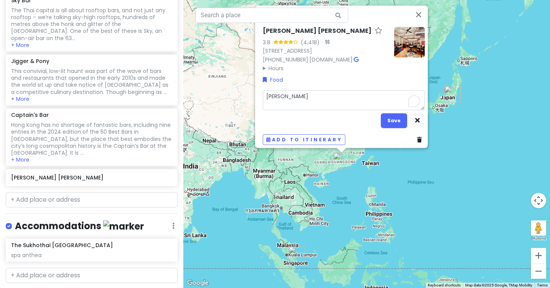
type textarea "rob uk /"
type textarea "x"
type textarea "rob uk /"
type textarea "x"
type textarea "rob uk / a"
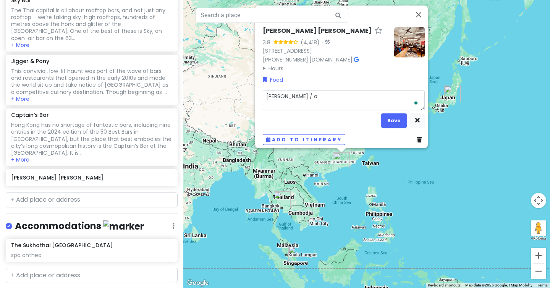
type textarea "x"
type textarea "rob uk / au"
type textarea "x"
type textarea "rob uk / aus"
type textarea "x"
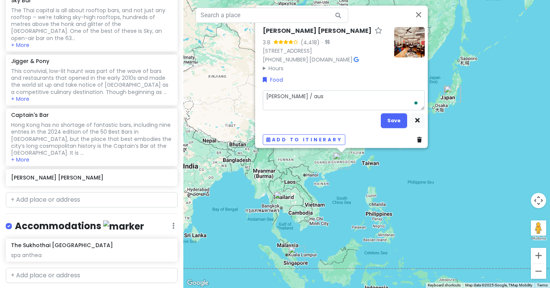
type textarea "rob uk / auss"
type textarea "x"
type textarea "rob uk / aussi"
type textarea "x"
type textarea "rob uk / aussie"
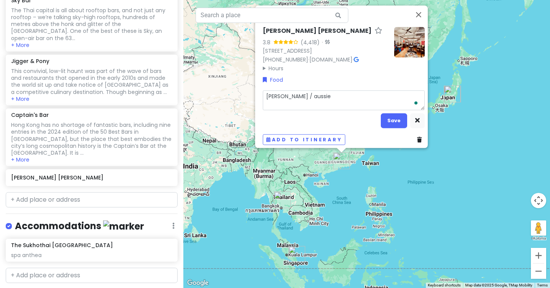
type textarea "x"
type textarea "rob uk / aussie"
type textarea "x"
type textarea "rob uk / aussie b"
type textarea "x"
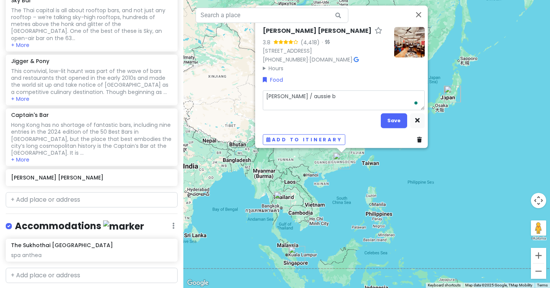
type textarea "rob uk / aussie ba"
type textarea "x"
type textarea "rob uk / aussie bar"
type textarea "x"
type textarea "rob uk / aussie barm"
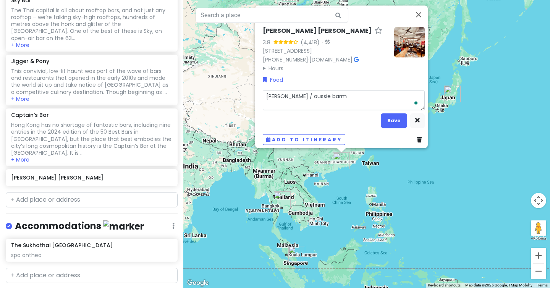
type textarea "x"
type textarea "rob uk / aussie barma"
type textarea "x"
type textarea "rob uk / aussie barman"
type textarea "x"
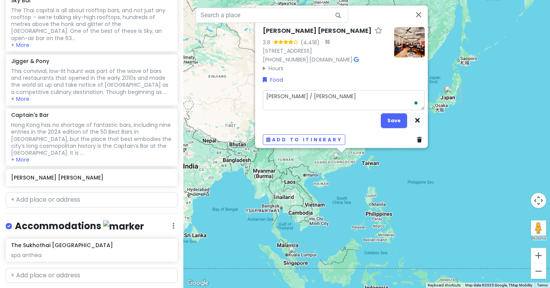
type textarea "rob uk / aussie barman"
type textarea "x"
type textarea "rob uk / aussie barman m"
type textarea "x"
type textarea "rob uk / aussie barman ma"
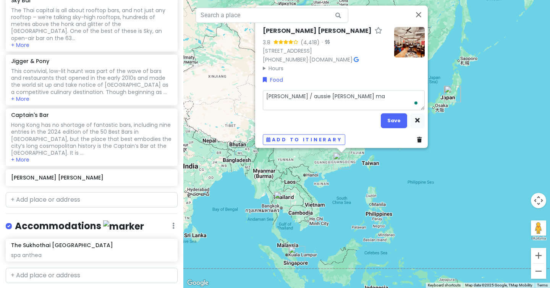
type textarea "x"
type textarea "rob uk / aussie barman mar"
type textarea "x"
type textarea "rob uk / aussie barman marr"
type textarea "x"
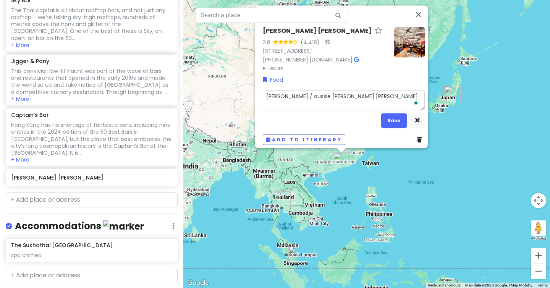
type textarea "rob uk / aussie barman marri"
type textarea "x"
type textarea "rob uk / aussie barman marrie"
type textarea "x"
type textarea "rob uk / aussie barman married"
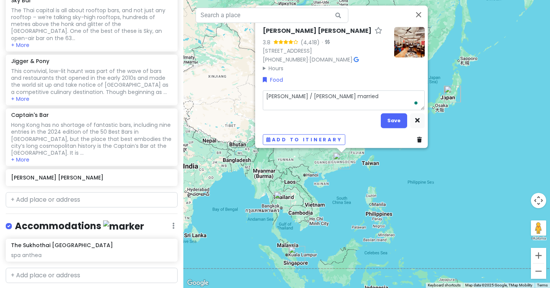
type textarea "x"
type textarea "rob uk / aussie barman married"
type textarea "x"
type textarea "rob uk / aussie barman married t"
type textarea "x"
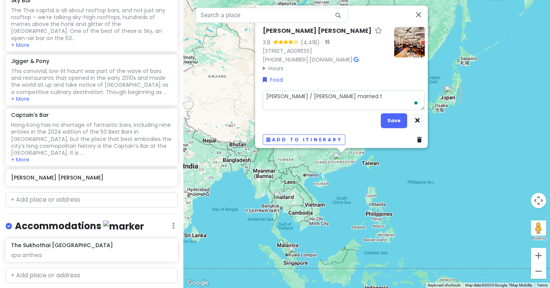
type textarea "rob uk / aussie barman married to"
type textarea "x"
type textarea "rob uk / aussie barman married to"
type textarea "x"
type textarea "rob uk / aussie barman married to d"
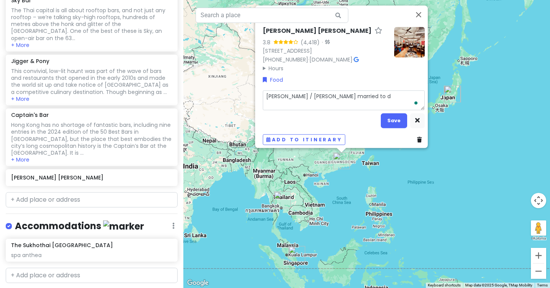
type textarea "x"
type textarea "rob uk / aussie barman married to do"
type textarea "x"
type textarea "rob uk / aussie barman married to doc"
type textarea "x"
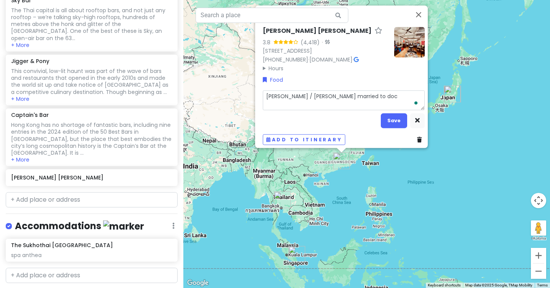
type textarea "rob uk / aussie barman married to doct"
type textarea "x"
type textarea "rob uk / aussie barman married to doctp"
click at [386, 114] on button "Save" at bounding box center [394, 120] width 26 height 15
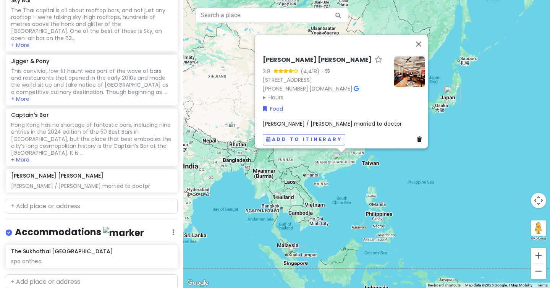
scroll to position [329, 0]
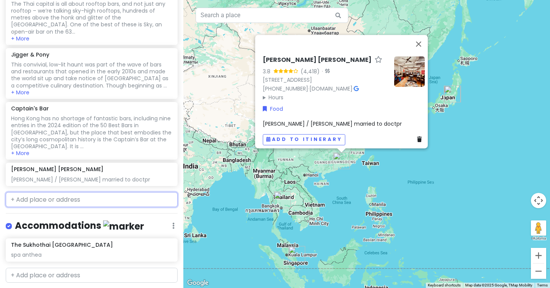
click at [77, 192] on input "text" at bounding box center [92, 199] width 172 height 15
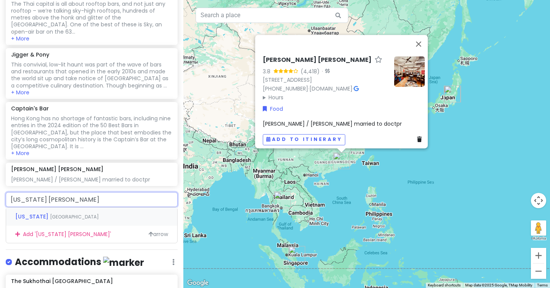
click at [67, 214] on span "Hollywood Road, Central, Hong Kong" at bounding box center [74, 217] width 49 height 6
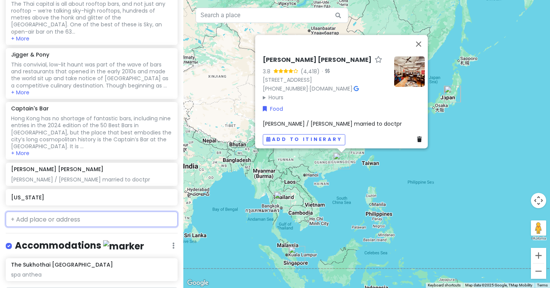
scroll to position [348, 0]
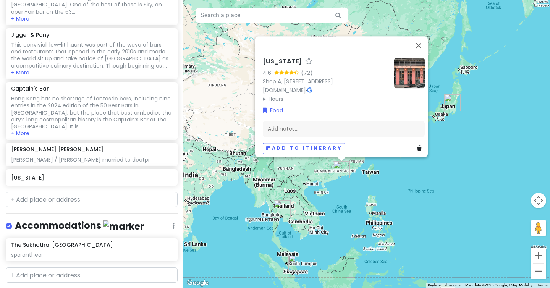
click at [402, 64] on img at bounding box center [409, 73] width 31 height 31
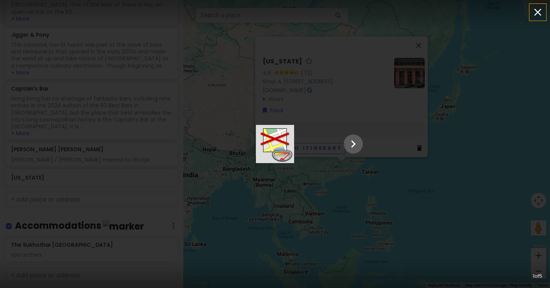
click at [538, 11] on icon "button" at bounding box center [538, 12] width 12 height 12
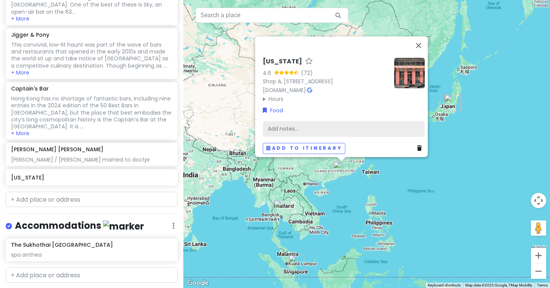
click at [337, 121] on div "Add notes..." at bounding box center [344, 129] width 162 height 16
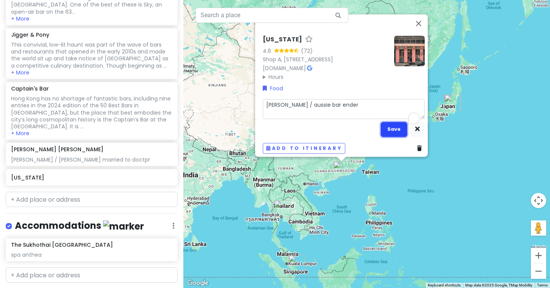
click at [396, 128] on button "Save" at bounding box center [394, 129] width 26 height 15
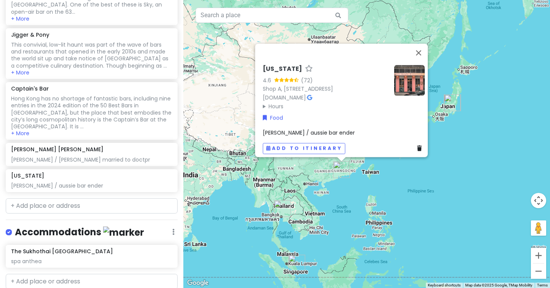
scroll to position [355, 0]
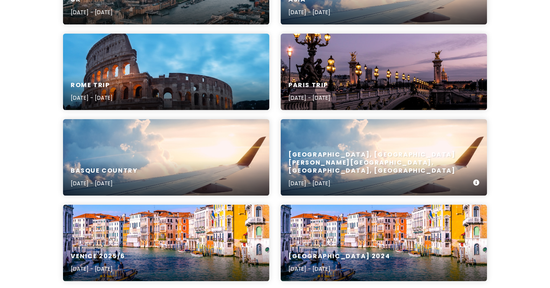
scroll to position [259, 0]
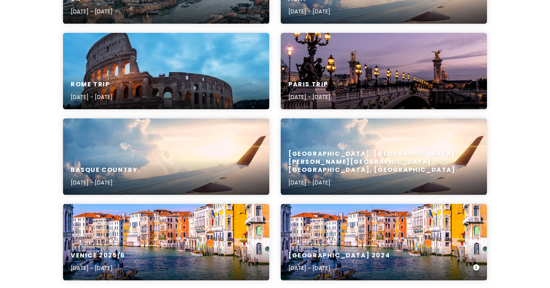
click at [325, 242] on div "Venice 2024 Mar 25, 2024 - Apr 5, 2024" at bounding box center [384, 242] width 206 height 76
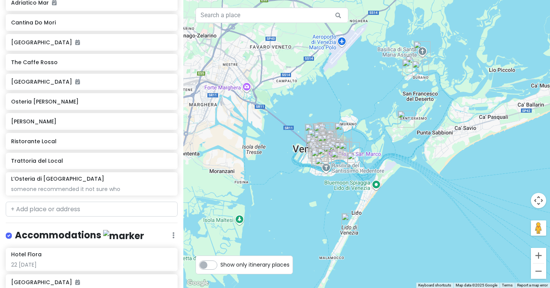
scroll to position [1349, 0]
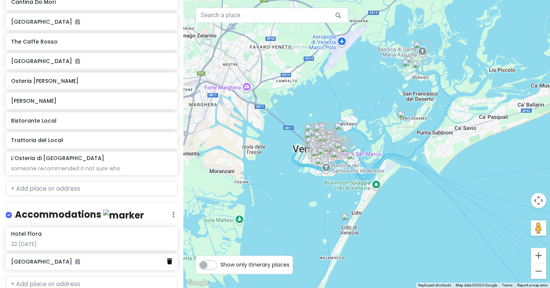
click at [171, 258] on icon at bounding box center [169, 261] width 5 height 6
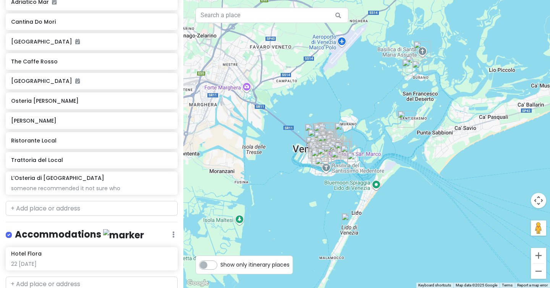
scroll to position [259, 0]
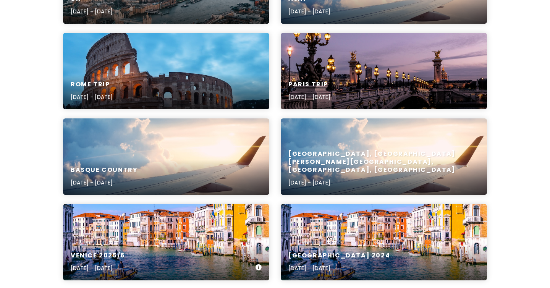
click at [109, 215] on div "Venice 2025/6 Jun 16, 2024 - Jun 26, 2024" at bounding box center [166, 242] width 206 height 76
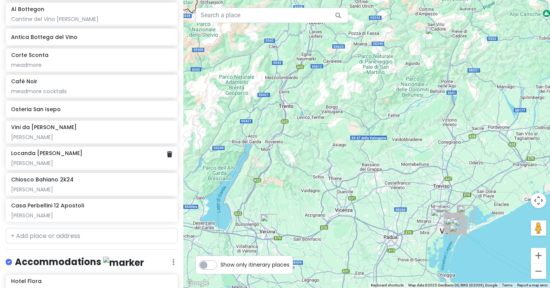
scroll to position [2657, 0]
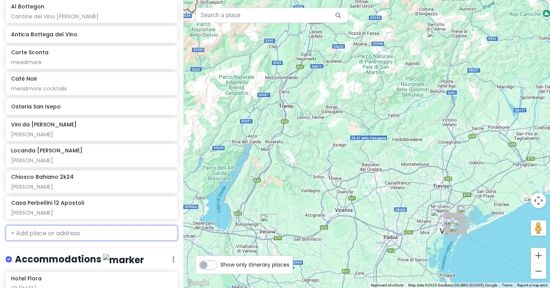
click at [110, 225] on input "text" at bounding box center [92, 232] width 172 height 15
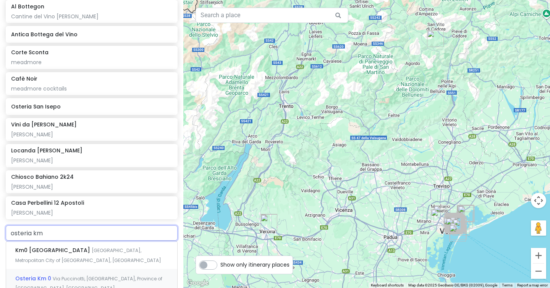
click at [101, 269] on div "Osteria Km 0 Via Puccinotti, Urbino, Province of Pesaro and Urbino, Italy" at bounding box center [91, 283] width 171 height 28
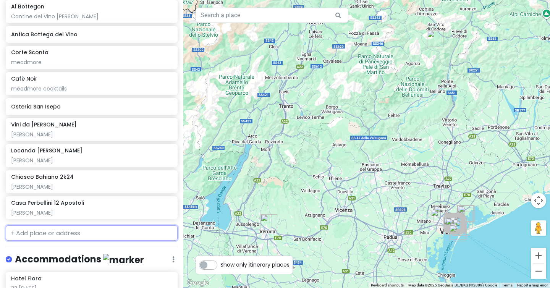
scroll to position [2676, 0]
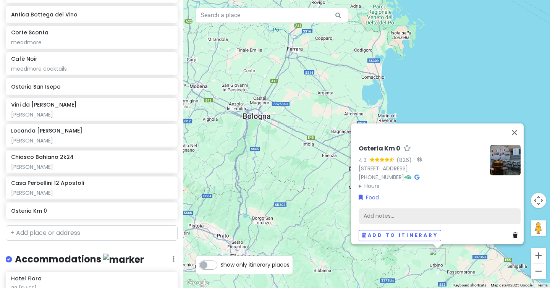
click at [389, 211] on div "Add notes..." at bounding box center [440, 216] width 162 height 16
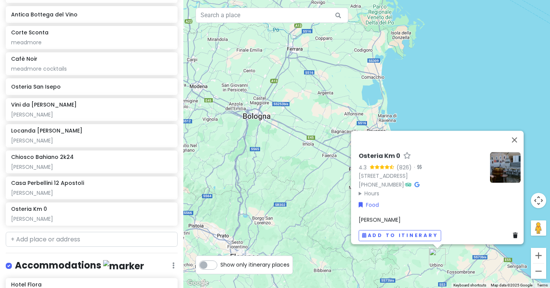
scroll to position [2683, 0]
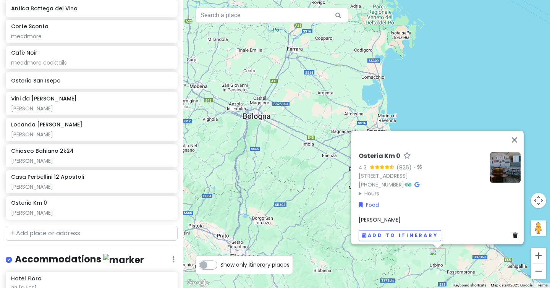
click at [505, 121] on div "Osteria Km 0 4.3 (826) · Via Puccinotti, 21, 61029 Urbino PU, Italy +39 0722 32…" at bounding box center [366, 144] width 367 height 288
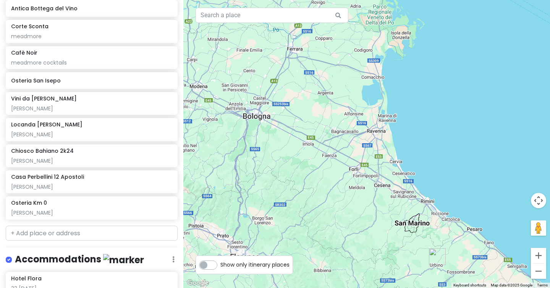
click at [440, 254] on img "Osteria Km 0" at bounding box center [437, 256] width 17 height 17
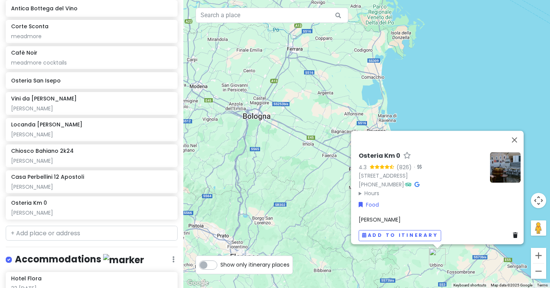
click at [499, 159] on img at bounding box center [505, 167] width 31 height 31
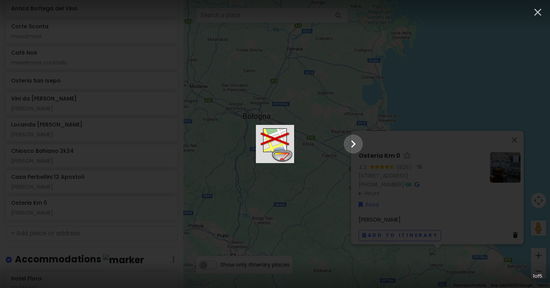
click at [294, 161] on img at bounding box center [275, 144] width 38 height 38
click at [361, 144] on icon "Show slide 2 of 5" at bounding box center [353, 144] width 15 height 18
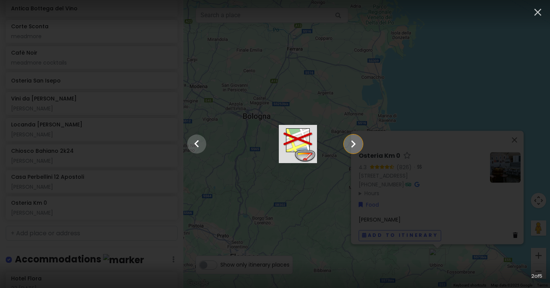
click at [361, 144] on icon "Show slide 3 of 5" at bounding box center [353, 144] width 15 height 18
click at [361, 144] on icon "Show slide 4 of 5" at bounding box center [353, 144] width 15 height 18
click at [361, 144] on icon "Show slide 5 of 5" at bounding box center [353, 144] width 15 height 18
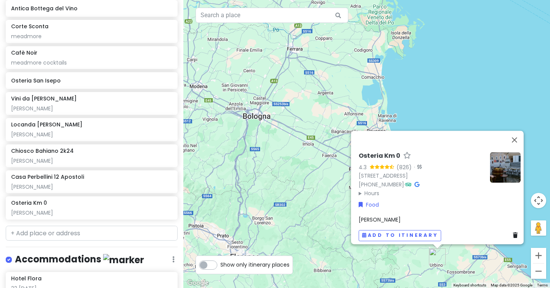
click at [499, 171] on img at bounding box center [505, 167] width 31 height 31
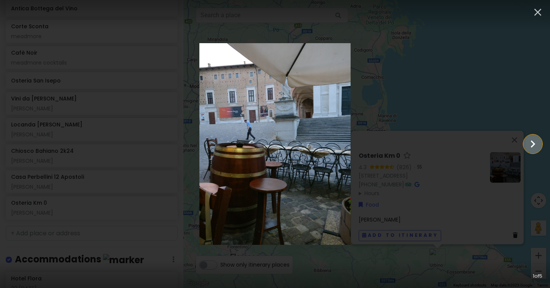
click at [533, 145] on icon "Show slide 2 of 5" at bounding box center [533, 143] width 5 height 7
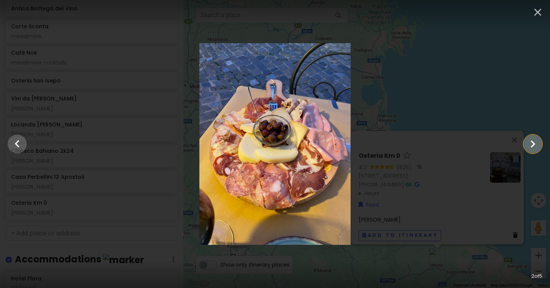
click at [533, 145] on icon "Show slide 3 of 5" at bounding box center [533, 143] width 5 height 7
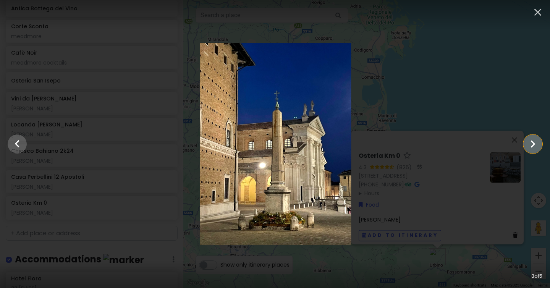
click at [533, 145] on icon "Show slide 4 of 5" at bounding box center [533, 143] width 5 height 7
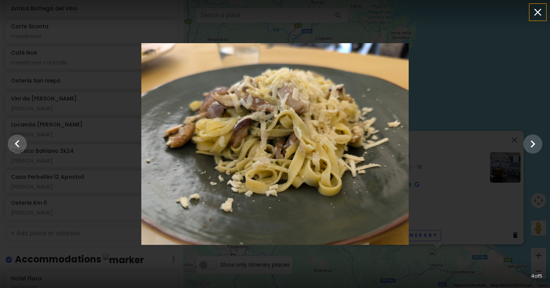
click at [540, 15] on icon "button" at bounding box center [538, 12] width 12 height 12
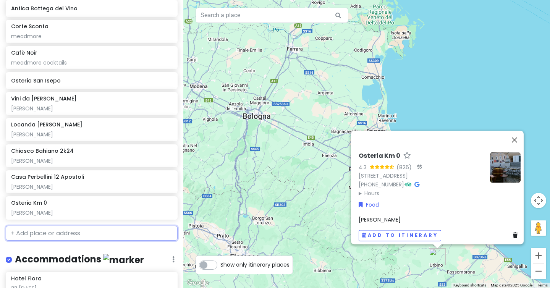
click at [41, 226] on input "text" at bounding box center [92, 233] width 172 height 15
paste input "OsteriaKm0"
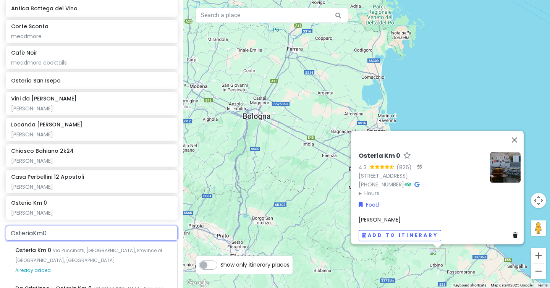
drag, startPoint x: 76, startPoint y: 186, endPoint x: 0, endPoint y: 188, distance: 75.7
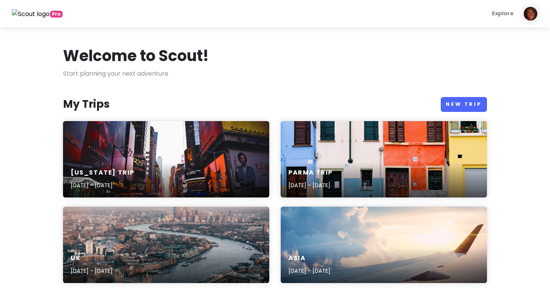
scroll to position [259, 0]
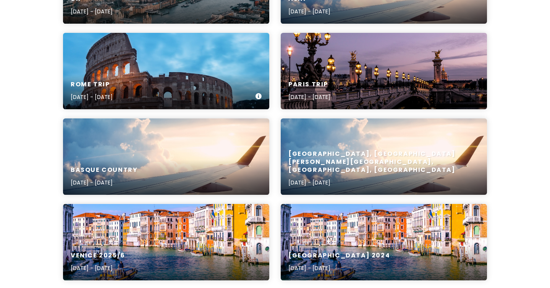
click at [149, 80] on div "Rome Trip [DATE] - [DATE]" at bounding box center [166, 91] width 206 height 36
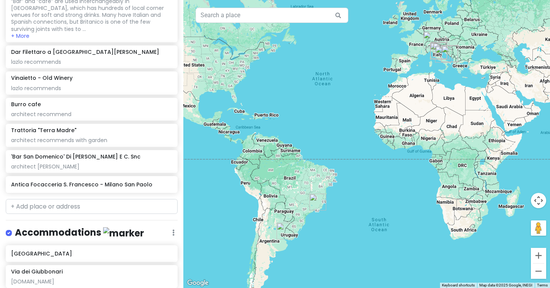
scroll to position [1394, 0]
click at [89, 198] on input "text" at bounding box center [92, 205] width 172 height 15
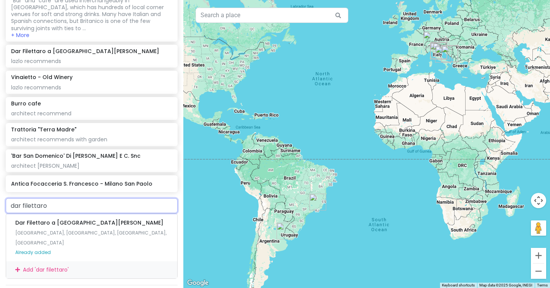
click at [99, 198] on input "dar filettaro" at bounding box center [92, 205] width 172 height 15
drag, startPoint x: 99, startPoint y: 185, endPoint x: 6, endPoint y: 183, distance: 92.9
click at [6, 198] on input "dar filettaro" at bounding box center [92, 205] width 172 height 15
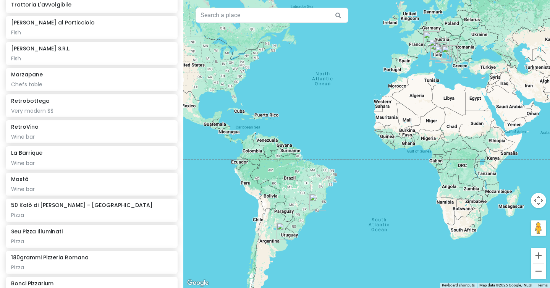
scroll to position [0, 0]
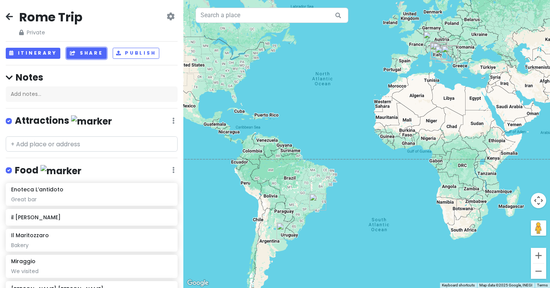
click at [97, 53] on button "Share" at bounding box center [86, 53] width 40 height 11
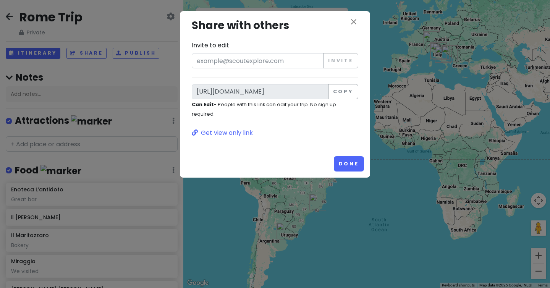
click at [143, 85] on div "close Share with others Invite to edit Invite https://scoutexplore.com/t/RseSeM…" at bounding box center [275, 144] width 550 height 288
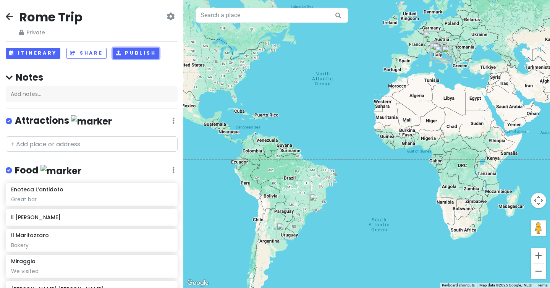
click at [130, 53] on button "Publish" at bounding box center [136, 53] width 47 height 11
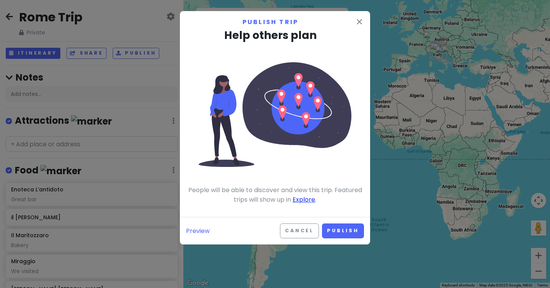
click at [302, 201] on link "Explore" at bounding box center [304, 199] width 23 height 9
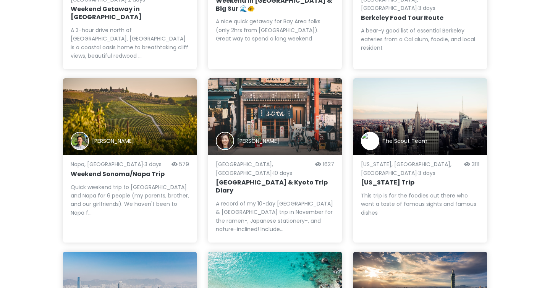
scroll to position [353, 0]
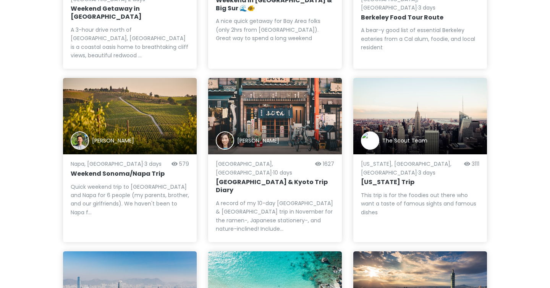
click at [383, 191] on div "This trip is for the foodies out there who want a taste of famous sights and fa…" at bounding box center [420, 204] width 118 height 26
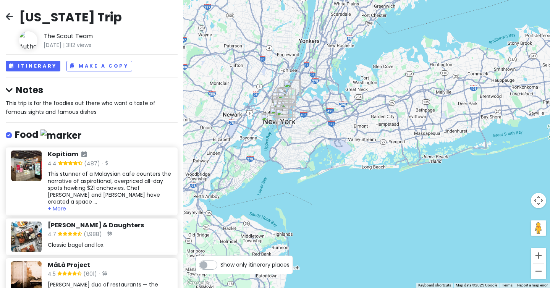
click at [10, 16] on icon at bounding box center [9, 16] width 7 height 6
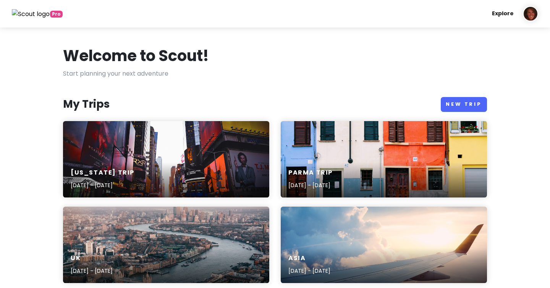
click at [506, 17] on link "Explore" at bounding box center [503, 13] width 28 height 15
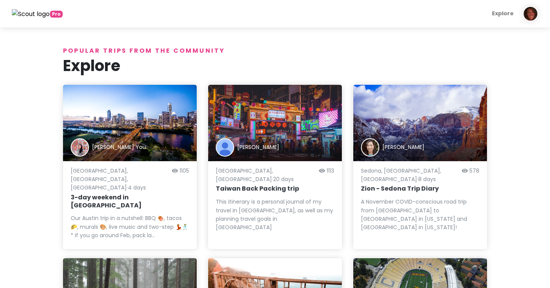
click at [534, 14] on img at bounding box center [530, 13] width 15 height 15
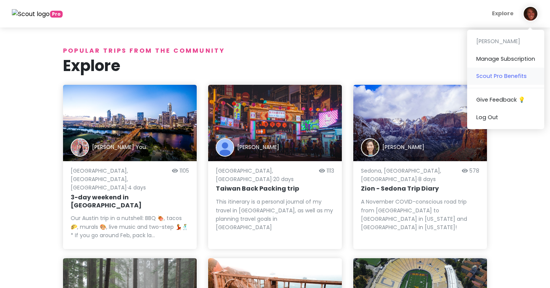
click at [500, 74] on link "Scout Pro Benefits" at bounding box center [505, 76] width 77 height 17
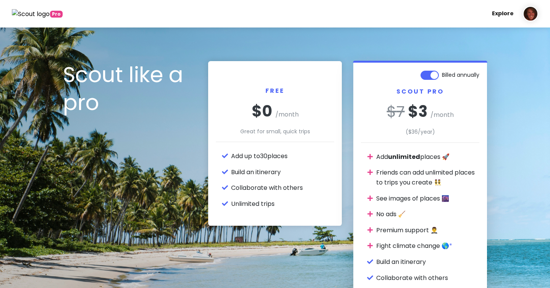
click at [508, 13] on link "Explore" at bounding box center [503, 13] width 28 height 15
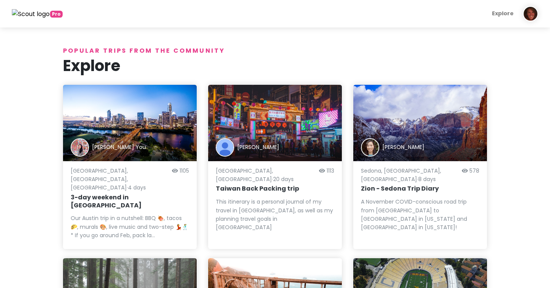
click at [36, 17] on img at bounding box center [31, 14] width 38 height 10
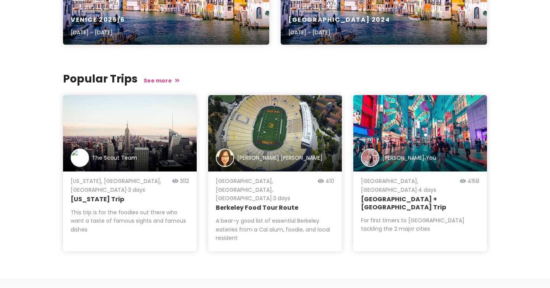
scroll to position [496, 0]
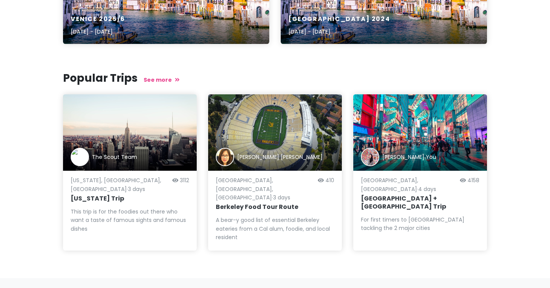
click at [457, 288] on link "Privacy" at bounding box center [451, 292] width 19 height 8
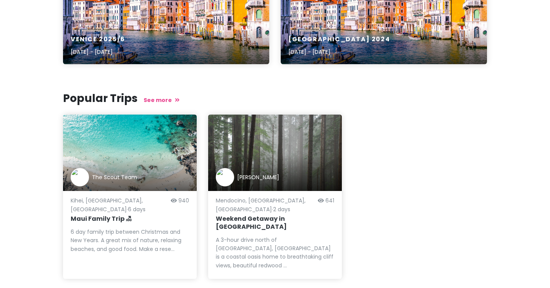
scroll to position [496, 0]
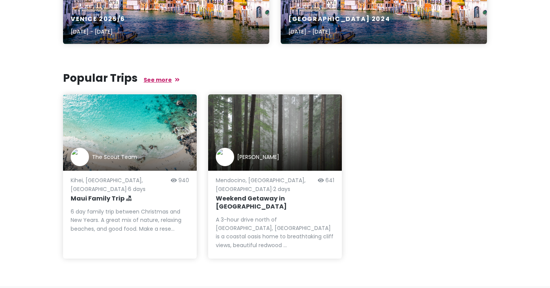
click at [157, 79] on link "See more" at bounding box center [162, 80] width 36 height 8
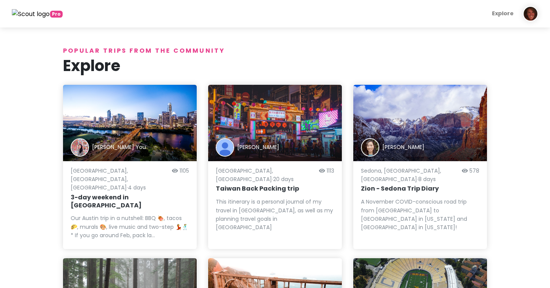
click at [32, 15] on img at bounding box center [31, 14] width 38 height 10
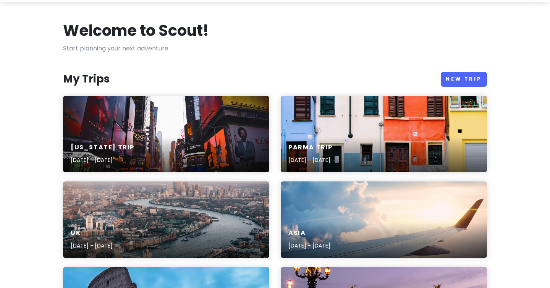
scroll to position [26, 0]
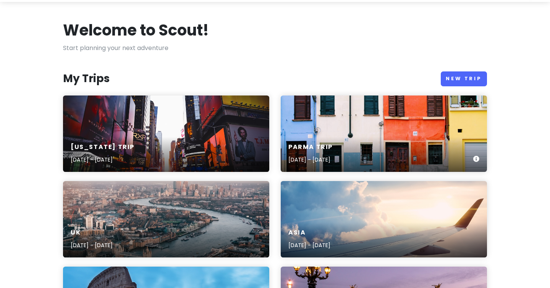
click at [319, 153] on div "Parma Trip Dec 5, 2025 - Feb 5, 2027" at bounding box center [311, 153] width 44 height 21
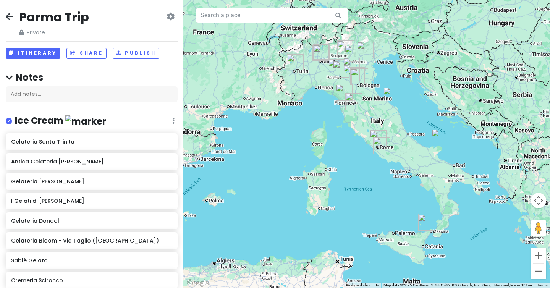
click at [169, 19] on icon at bounding box center [171, 16] width 8 height 6
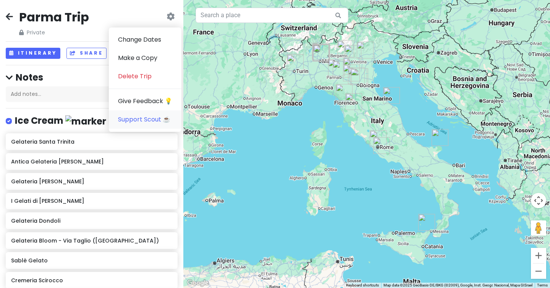
click at [147, 120] on link "Support Scout ☕️" at bounding box center [145, 119] width 73 height 18
